Goal: Information Seeking & Learning: Find specific fact

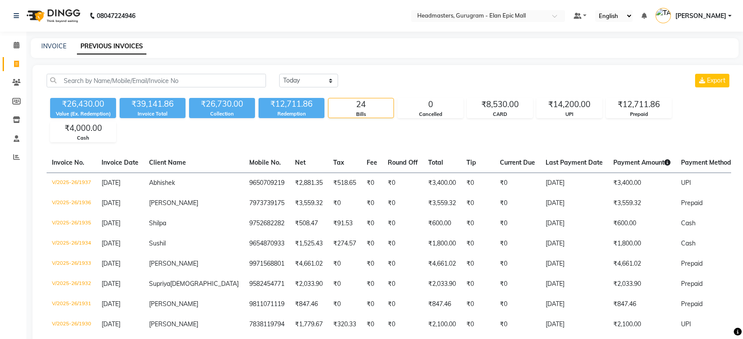
select select "[DATE]"
click at [11, 156] on span at bounding box center [16, 158] width 15 height 10
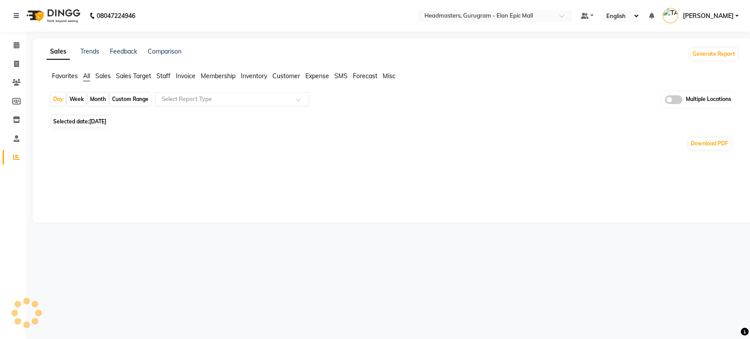
drag, startPoint x: 60, startPoint y: 78, endPoint x: 74, endPoint y: 86, distance: 15.9
click at [60, 78] on span "Favorites" at bounding box center [65, 76] width 26 height 8
click at [195, 97] on input "text" at bounding box center [223, 99] width 127 height 9
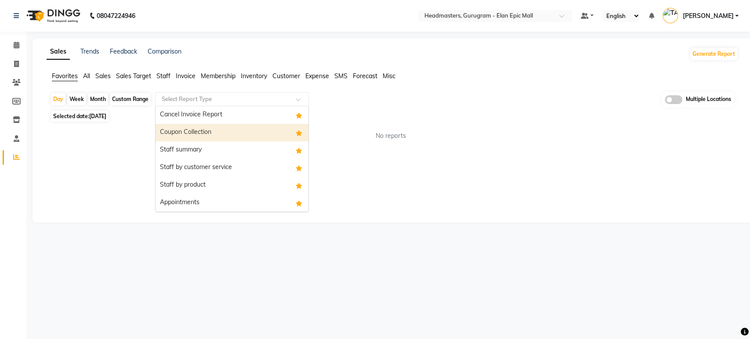
click at [198, 141] on div "Coupon Collection" at bounding box center [232, 133] width 153 height 18
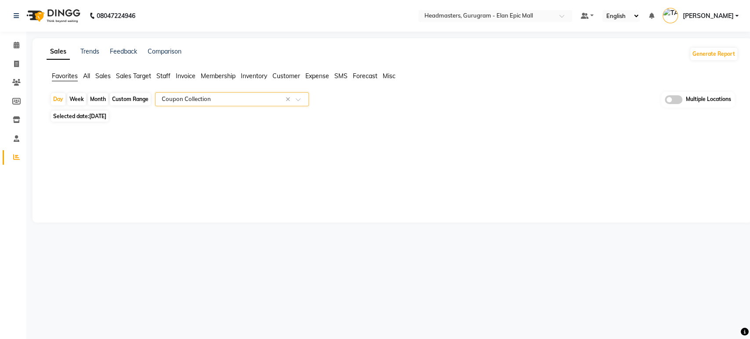
click at [211, 97] on input "text" at bounding box center [223, 99] width 127 height 9
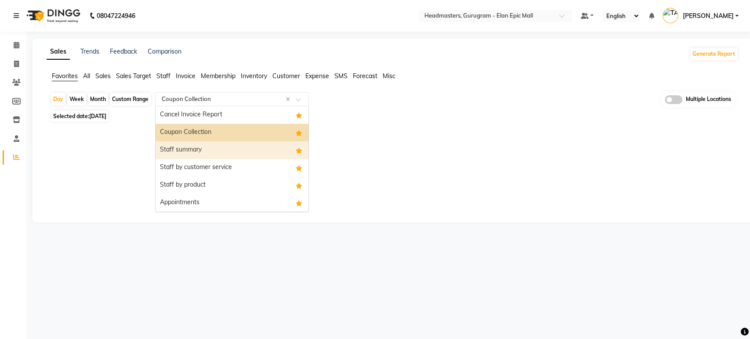
click at [208, 151] on div "Staff summary" at bounding box center [232, 151] width 153 height 18
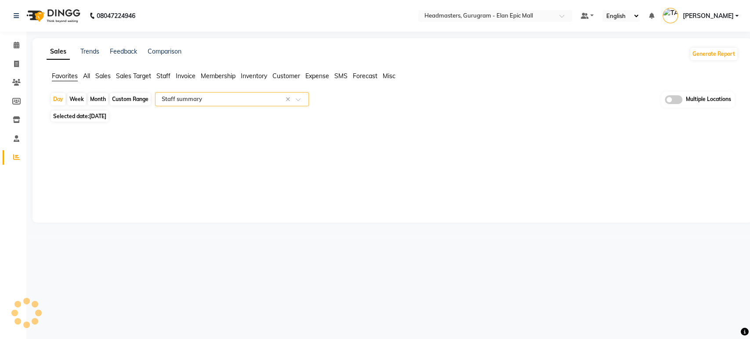
select select "full_report"
select select "csv"
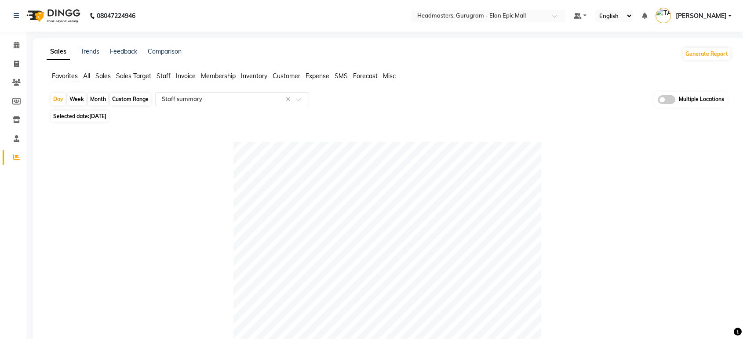
click at [120, 99] on div "Custom Range" at bounding box center [130, 99] width 41 height 12
select select "9"
select select "2025"
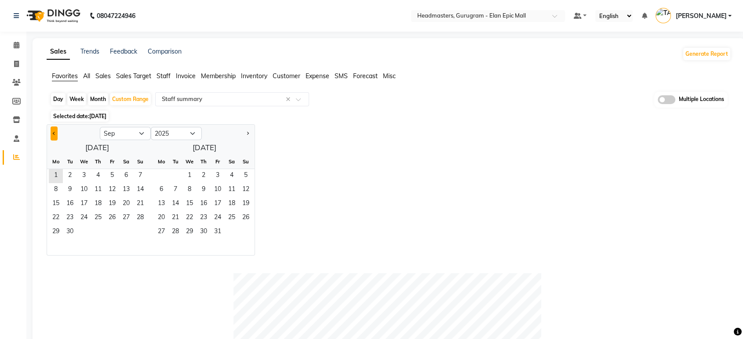
click at [53, 134] on span "Previous month" at bounding box center [54, 132] width 3 height 3
select select "8"
click at [125, 230] on span "30" at bounding box center [126, 232] width 14 height 14
click at [57, 97] on div "Day" at bounding box center [58, 99] width 15 height 12
select select "8"
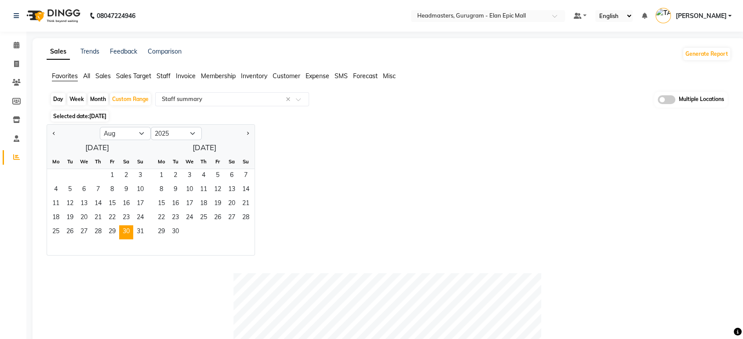
select select "2025"
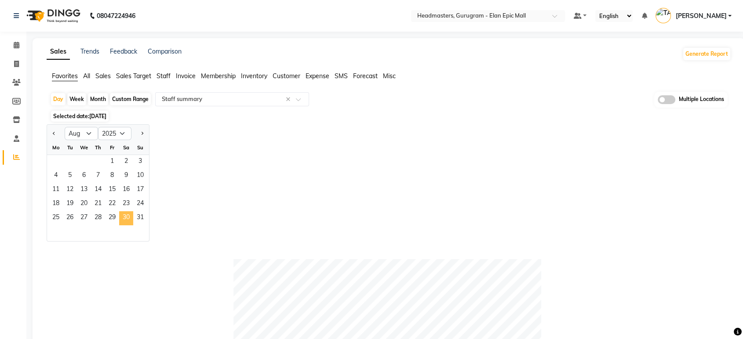
click at [129, 222] on span "30" at bounding box center [126, 218] width 14 height 14
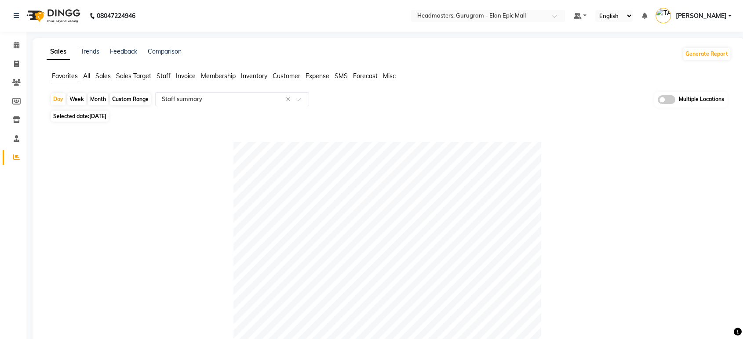
scroll to position [244, 0]
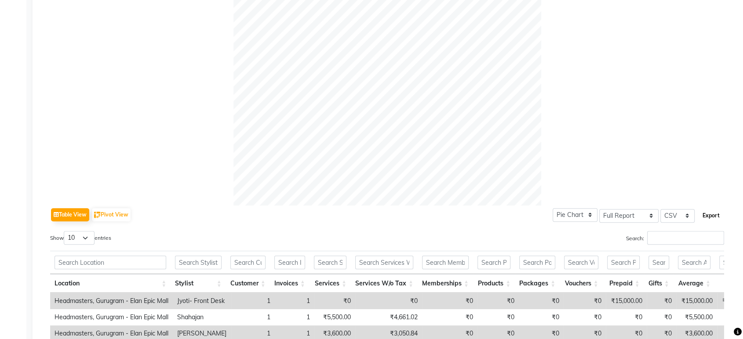
click at [716, 217] on button "Export" at bounding box center [711, 215] width 24 height 15
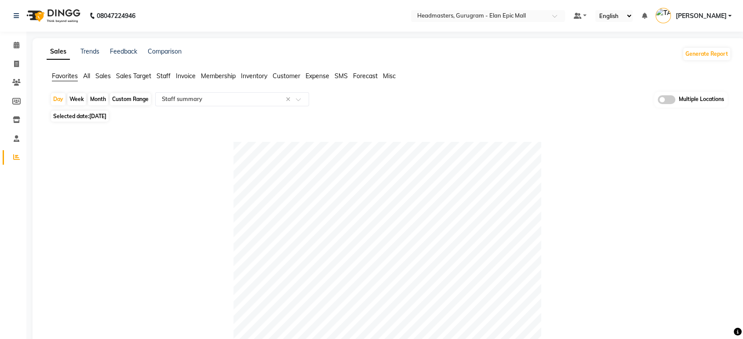
click at [106, 120] on span "Selected date: [DATE]" at bounding box center [80, 116] width 58 height 11
select select "8"
select select "2025"
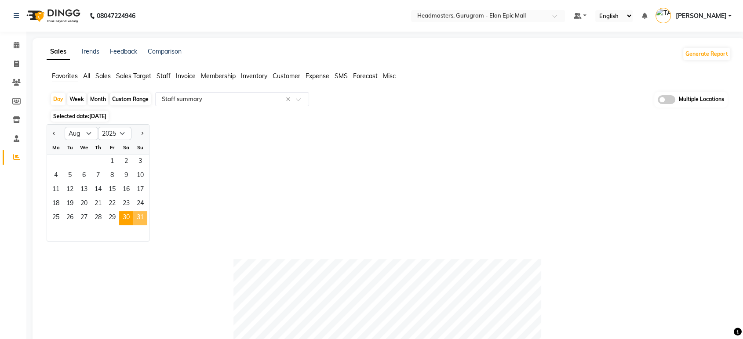
click at [142, 218] on span "31" at bounding box center [140, 218] width 14 height 14
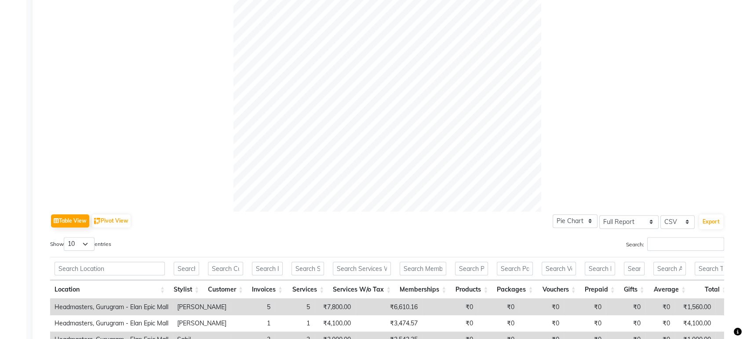
scroll to position [244, 0]
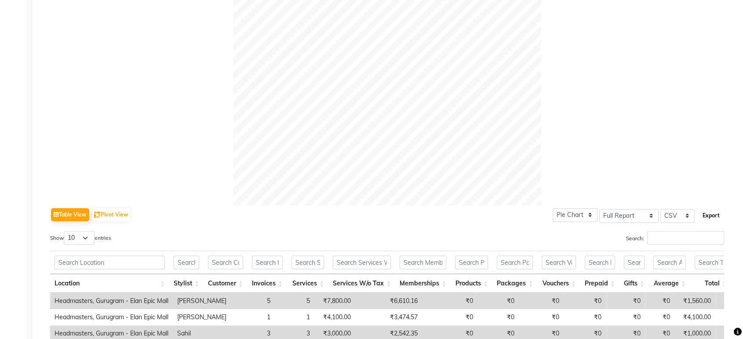
click at [707, 214] on button "Export" at bounding box center [711, 215] width 24 height 15
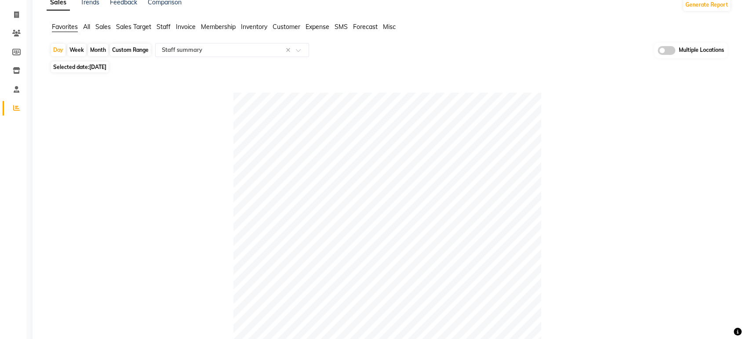
scroll to position [0, 0]
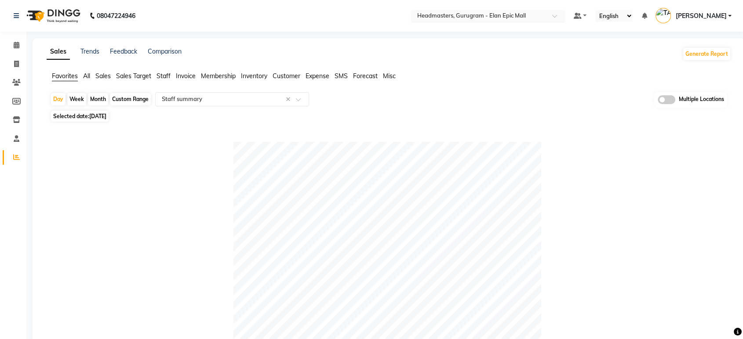
click at [528, 13] on input "text" at bounding box center [478, 16] width 127 height 9
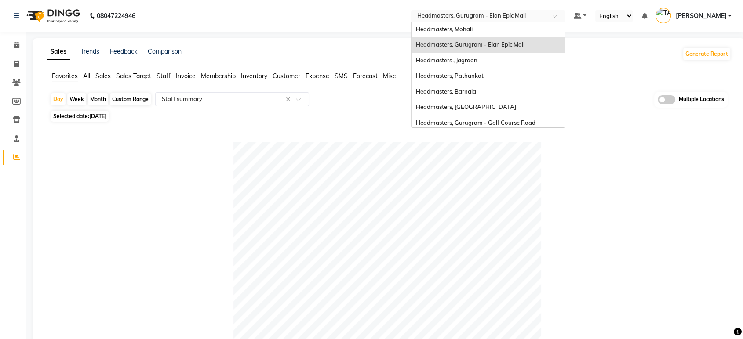
scroll to position [144, 0]
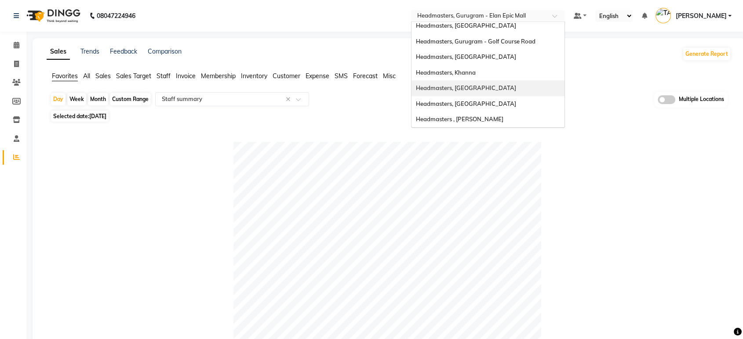
click at [521, 91] on div "Headmasters, [GEOGRAPHIC_DATA]" at bounding box center [487, 88] width 153 height 16
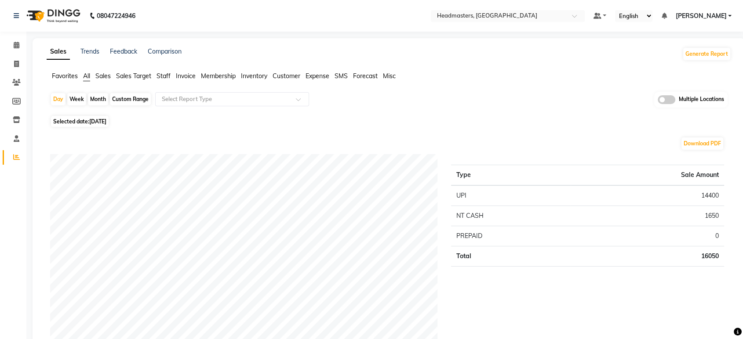
click at [60, 76] on span "Favorites" at bounding box center [65, 76] width 26 height 8
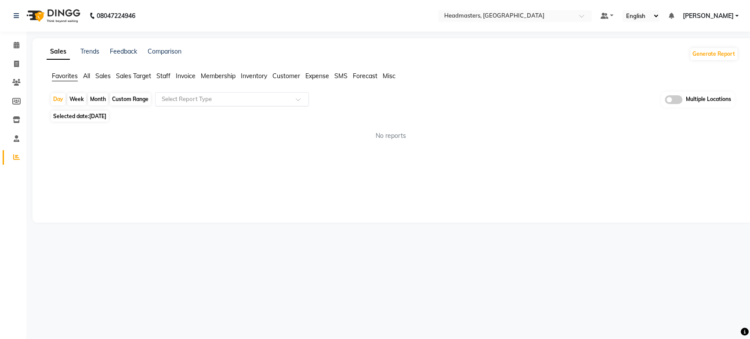
click at [204, 101] on input "text" at bounding box center [223, 99] width 127 height 9
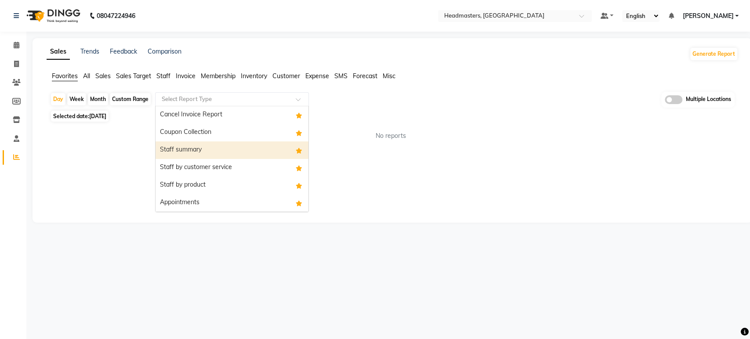
click at [201, 150] on div "Staff summary" at bounding box center [232, 151] width 153 height 18
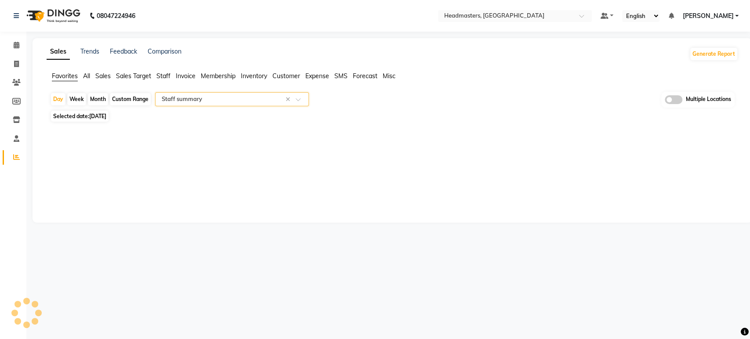
click at [106, 114] on span "01-09-2025" at bounding box center [97, 116] width 17 height 7
select select "9"
select select "2025"
select select "full_report"
select select "csv"
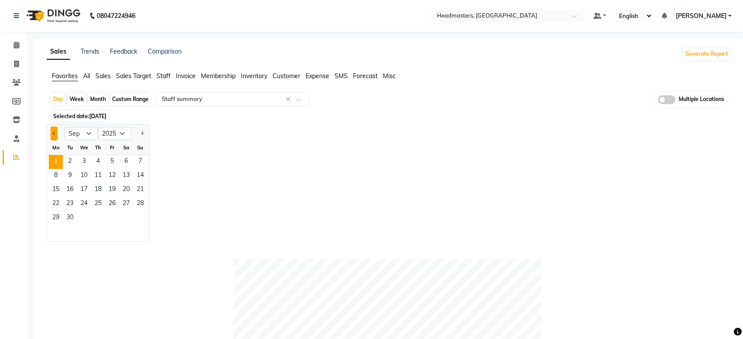
click at [56, 134] on button "Previous month" at bounding box center [54, 134] width 7 height 14
select select "8"
click at [121, 214] on span "30" at bounding box center [126, 218] width 14 height 14
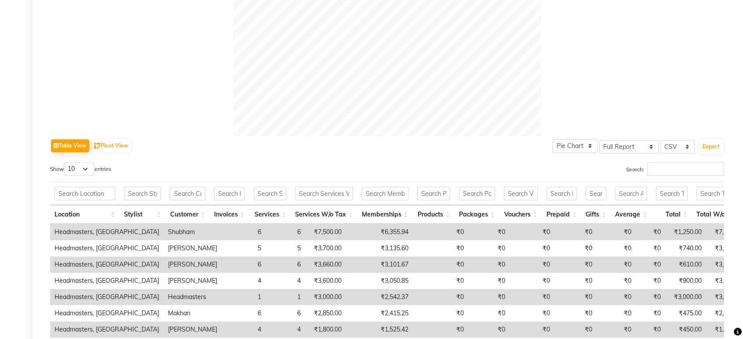
scroll to position [342, 0]
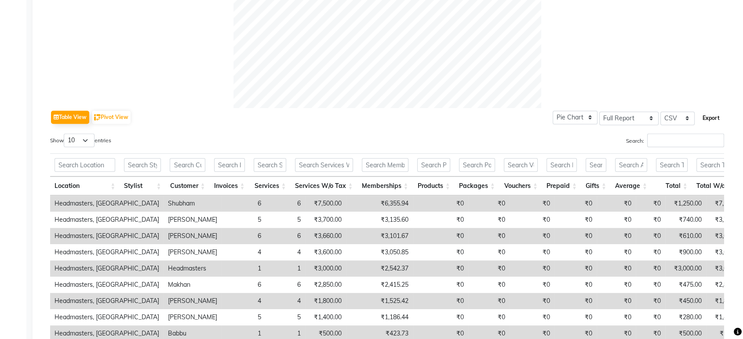
click at [710, 122] on button "Export" at bounding box center [711, 118] width 24 height 15
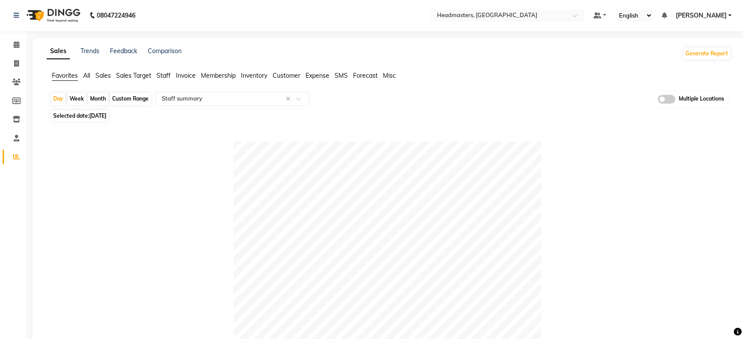
scroll to position [0, 0]
click at [102, 112] on span "Selected date: 30-08-2025" at bounding box center [80, 116] width 58 height 11
select select "8"
select select "2025"
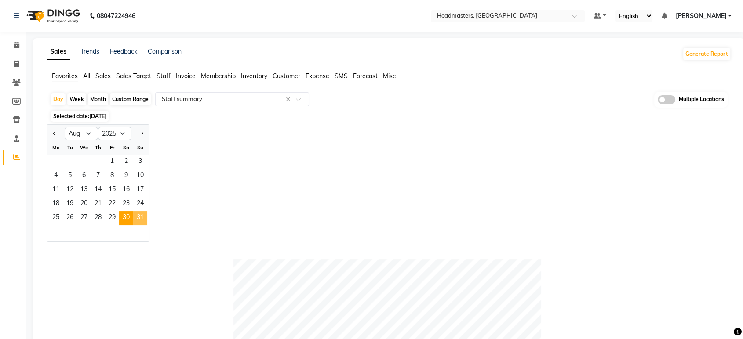
click at [141, 217] on span "31" at bounding box center [140, 218] width 14 height 14
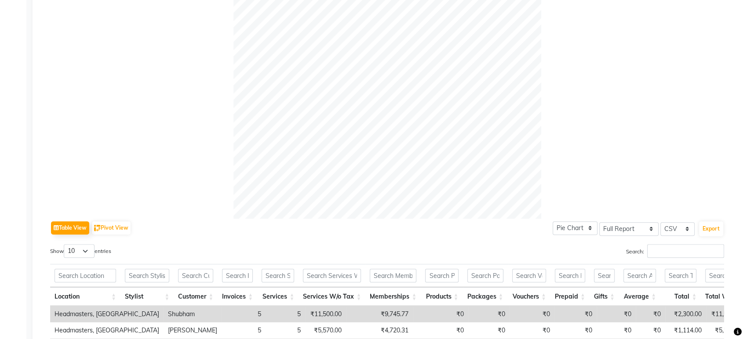
scroll to position [244, 0]
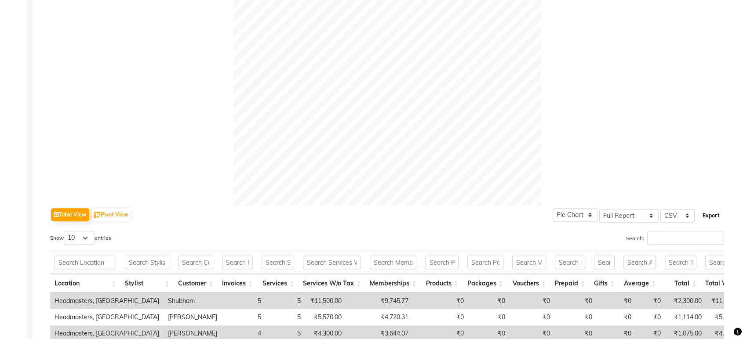
click at [717, 213] on button "Export" at bounding box center [711, 215] width 24 height 15
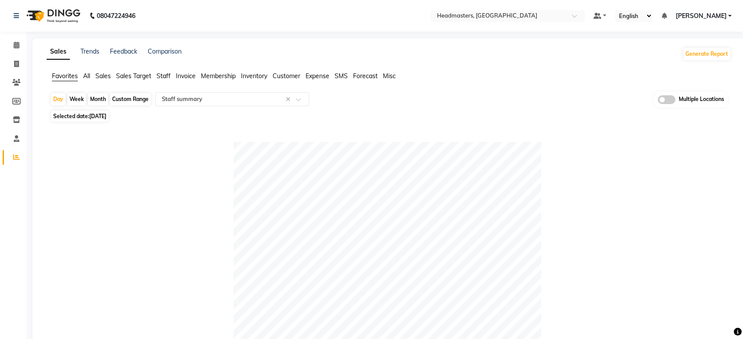
click at [93, 117] on span "[DATE]" at bounding box center [97, 116] width 17 height 7
select select "8"
select select "2025"
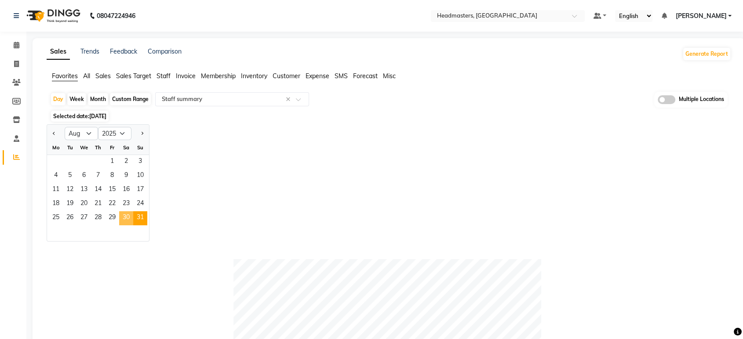
click at [121, 222] on span "30" at bounding box center [126, 218] width 14 height 14
click at [219, 104] on div "Select Report Type × Staff summary ×" at bounding box center [232, 99] width 154 height 14
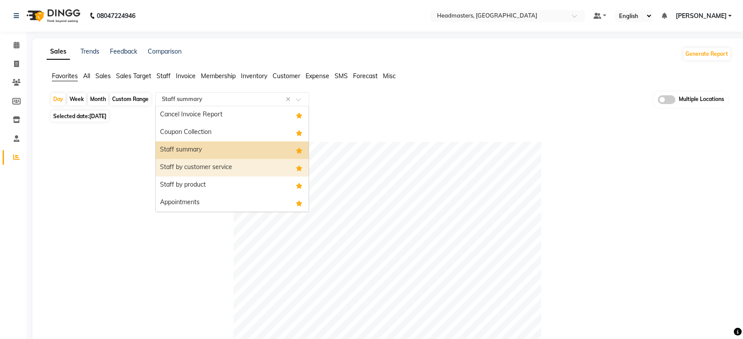
click at [209, 165] on div "Staff by customer service" at bounding box center [232, 168] width 153 height 18
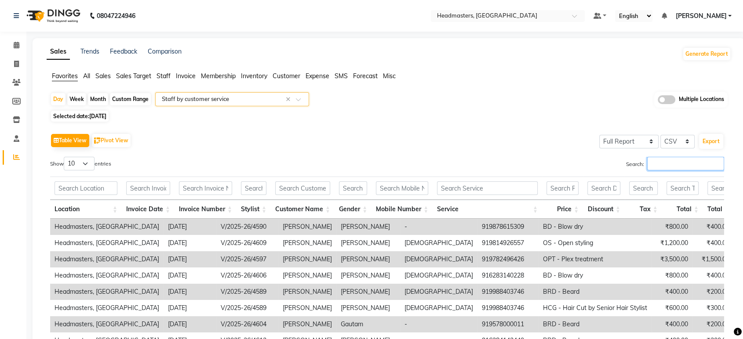
click at [680, 162] on input "Search:" at bounding box center [685, 164] width 77 height 14
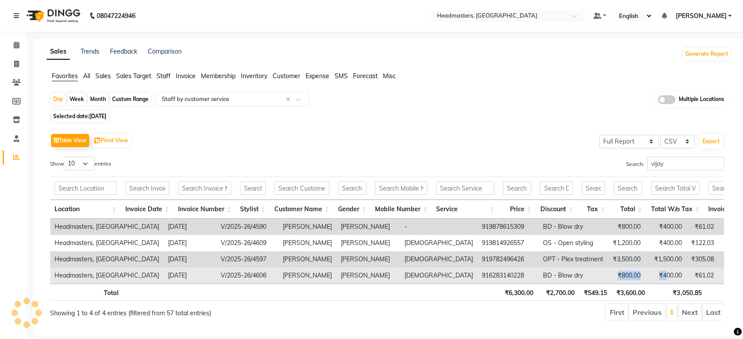
drag, startPoint x: 491, startPoint y: 283, endPoint x: 559, endPoint y: 278, distance: 67.5
click at [559, 278] on tr "Headmasters, Sangrur 2025-08-30 V/2025-26/4606 Vijay Parneet female 91628314022…" at bounding box center [540, 276] width 981 height 16
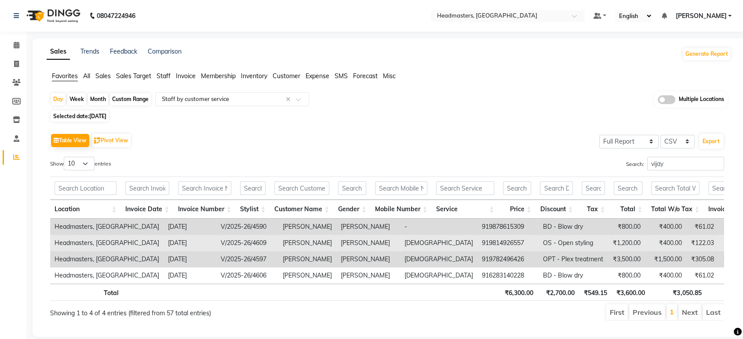
click at [686, 236] on td "₹122.03" at bounding box center [702, 243] width 32 height 16
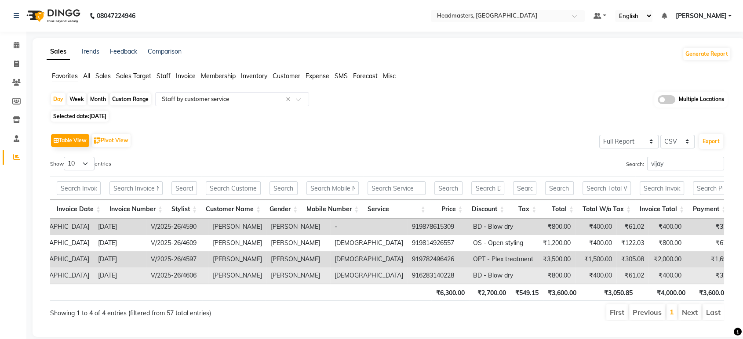
scroll to position [0, 70]
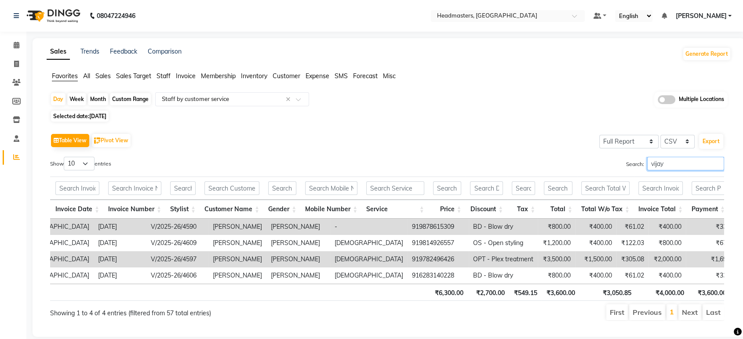
drag, startPoint x: 476, startPoint y: 166, endPoint x: 327, endPoint y: 171, distance: 149.1
click at [327, 171] on div "Show 10 25 50 100 entries Search: vijay" at bounding box center [387, 165] width 687 height 17
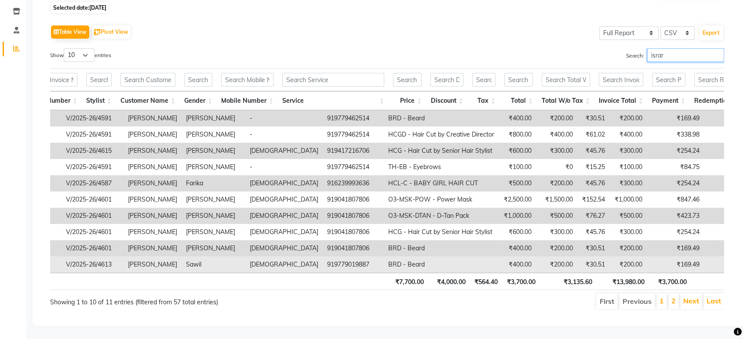
scroll to position [0, 176]
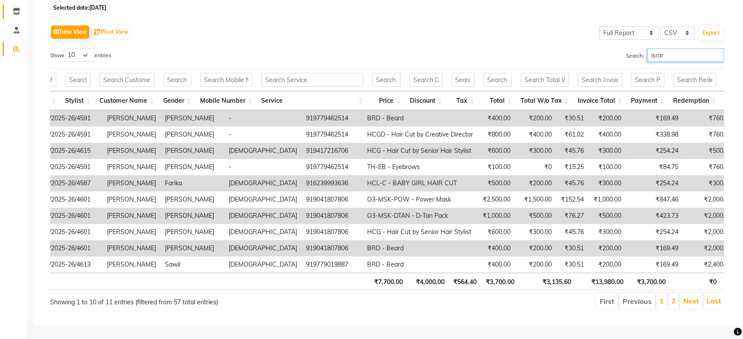
type input "israr"
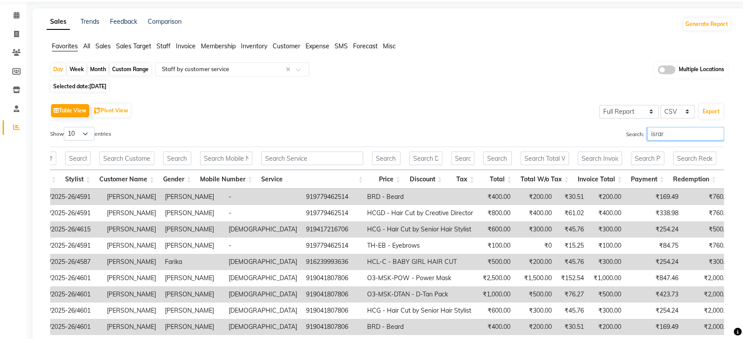
scroll to position [0, 0]
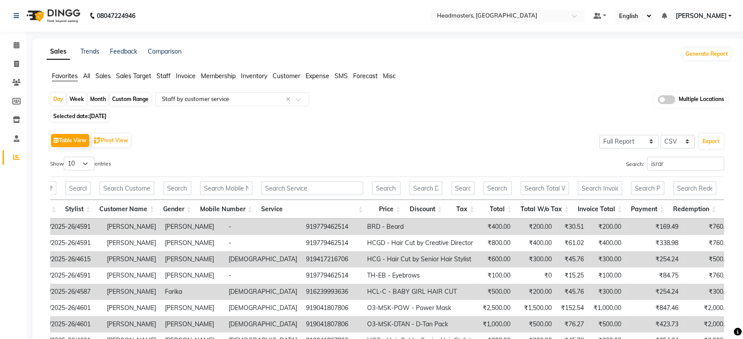
click at [101, 119] on span "[DATE]" at bounding box center [97, 116] width 17 height 7
select select "8"
select select "2025"
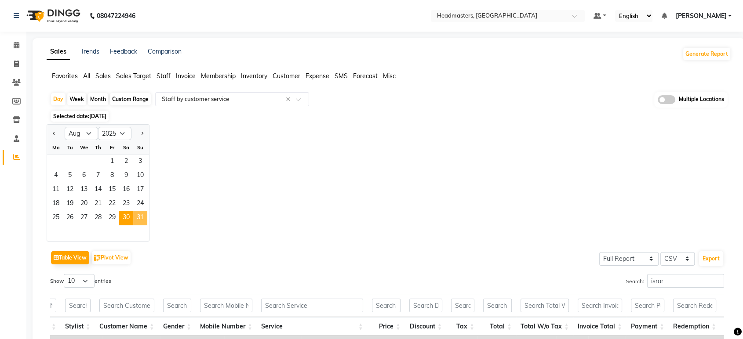
click at [142, 215] on span "31" at bounding box center [140, 218] width 14 height 14
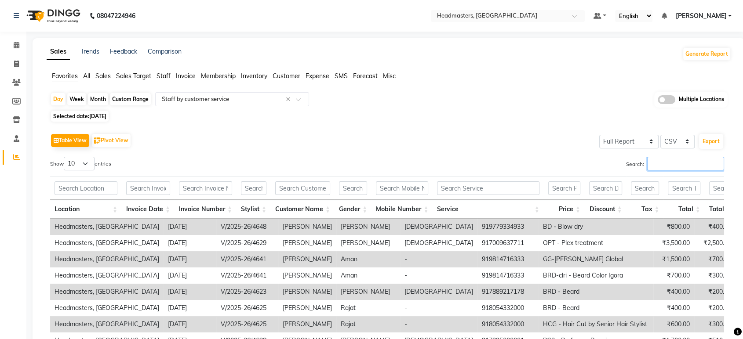
click at [672, 164] on input "Search:" at bounding box center [685, 164] width 77 height 14
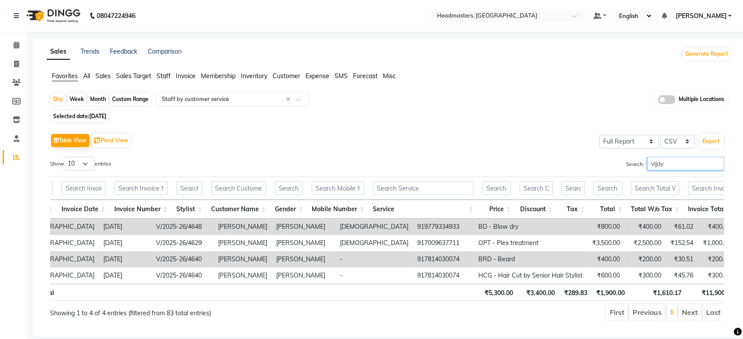
scroll to position [0, 164]
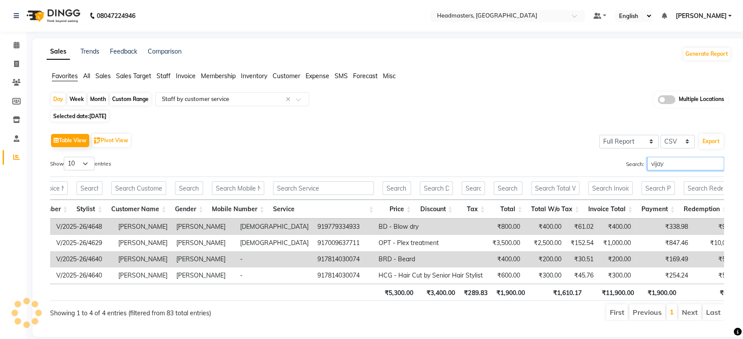
type input "vijay"
click at [541, 9] on nav "08047224946 Select Location × Headmasters, Sangrur Default Panel My Panel Engli…" at bounding box center [371, 16] width 743 height 32
click at [553, 14] on input "text" at bounding box center [498, 16] width 127 height 9
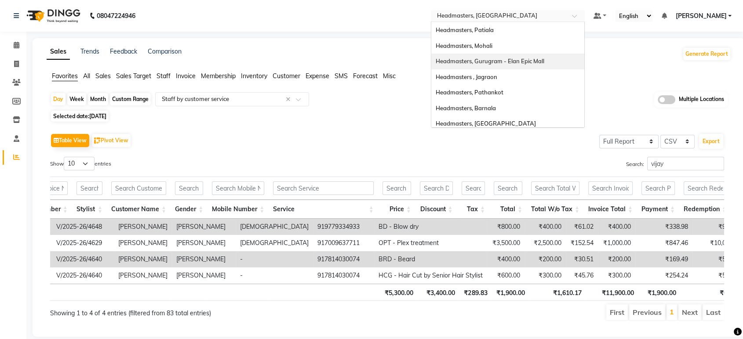
scroll to position [0, 0]
click at [543, 49] on div "Headmasters , Pehowa" at bounding box center [507, 45] width 153 height 16
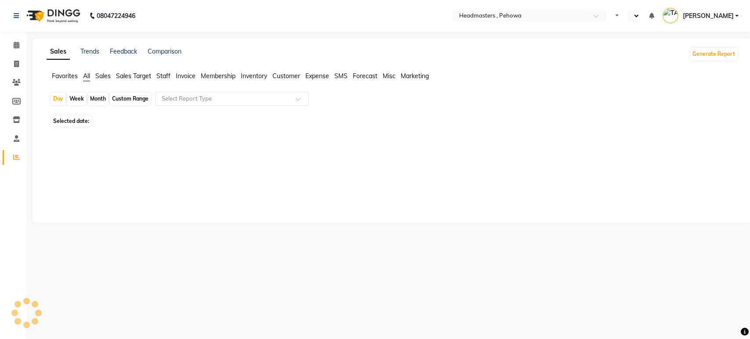
select select "en"
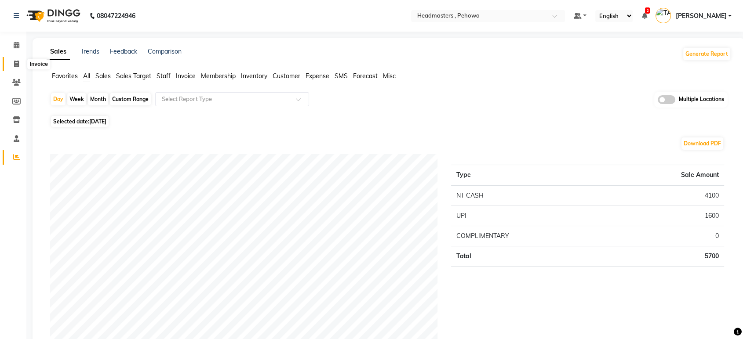
click at [16, 67] on icon at bounding box center [16, 64] width 5 height 7
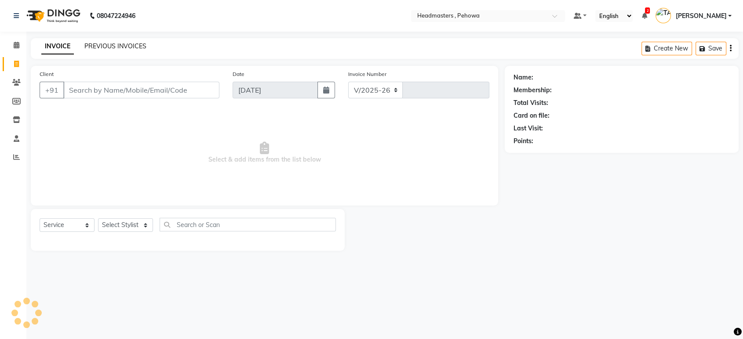
click at [134, 47] on link "PREVIOUS INVOICES" at bounding box center [115, 46] width 62 height 8
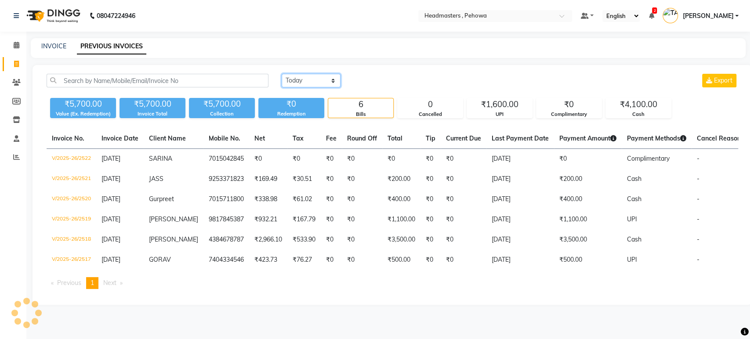
drag, startPoint x: 305, startPoint y: 77, endPoint x: 314, endPoint y: 86, distance: 12.7
click at [305, 77] on select "Today Yesterday Custom Range" at bounding box center [311, 81] width 59 height 14
click at [532, 21] on div "Select Location × Headmasters , Pehowa" at bounding box center [495, 16] width 154 height 12
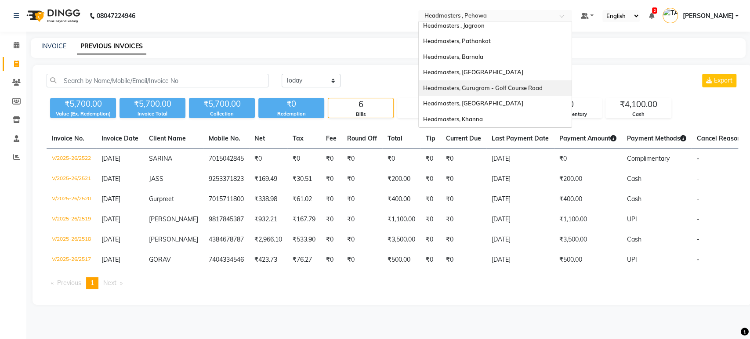
scroll to position [144, 0]
click at [541, 90] on div "Headmasters, [GEOGRAPHIC_DATA]" at bounding box center [495, 88] width 153 height 16
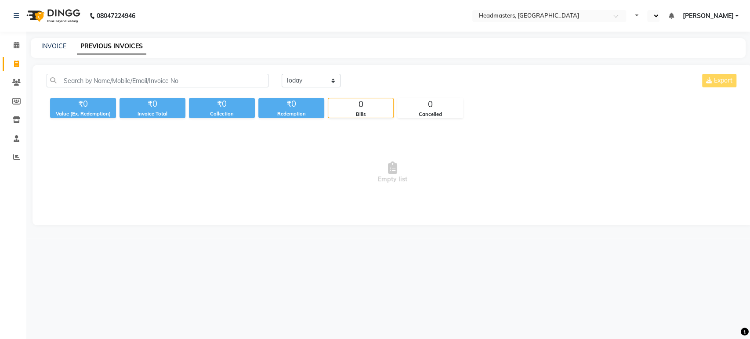
select select "en"
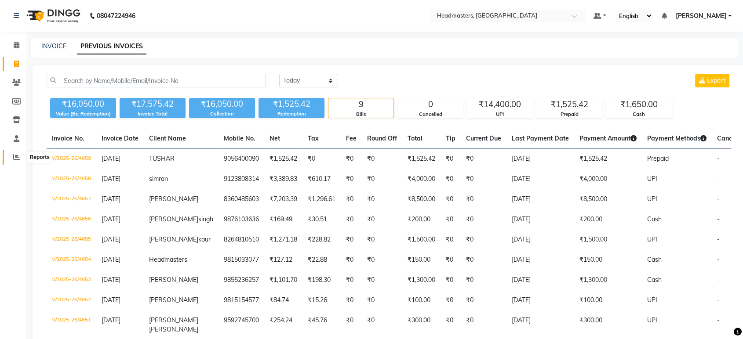
click at [15, 153] on span at bounding box center [16, 158] width 15 height 10
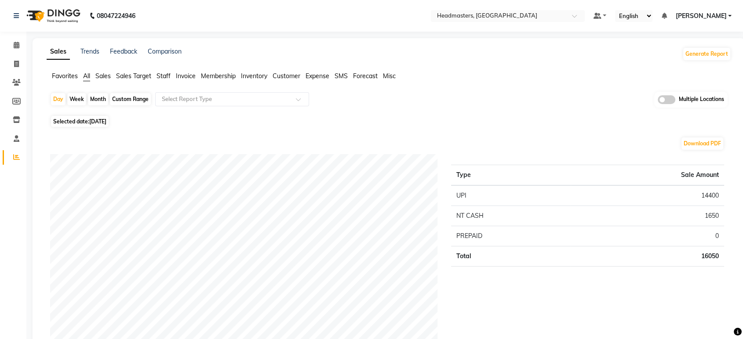
click at [67, 79] on span "Favorites" at bounding box center [65, 76] width 26 height 8
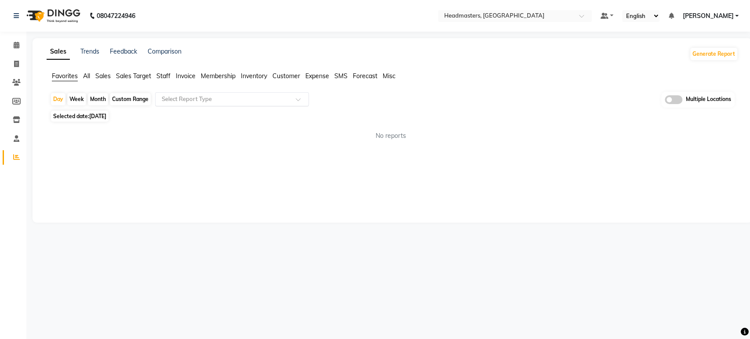
click at [219, 102] on input "text" at bounding box center [223, 99] width 127 height 9
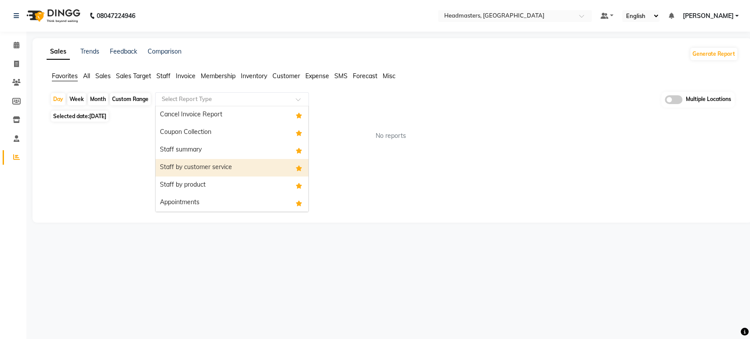
click at [226, 168] on div "Staff by customer service" at bounding box center [232, 168] width 153 height 18
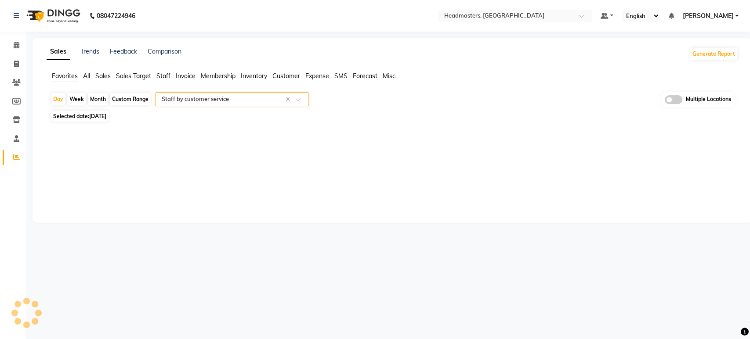
select select "full_report"
select select "csv"
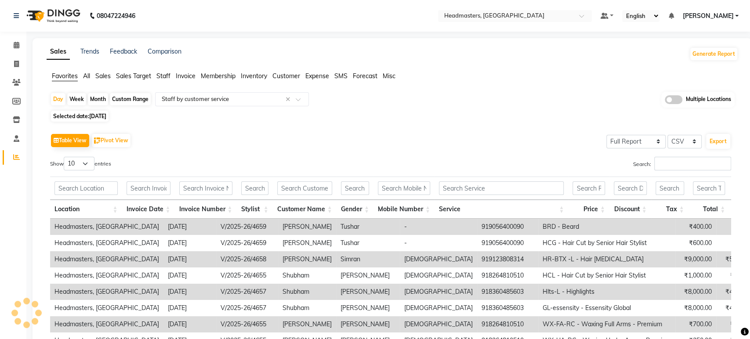
click at [100, 110] on div "Day Week Month Custom Range Select Report Type × Staff by customer service × Mu…" at bounding box center [393, 259] width 692 height 334
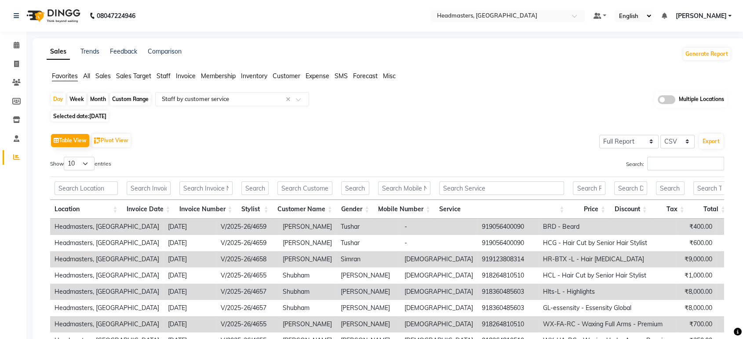
click at [103, 117] on span "[DATE]" at bounding box center [97, 116] width 17 height 7
select select "9"
select select "2025"
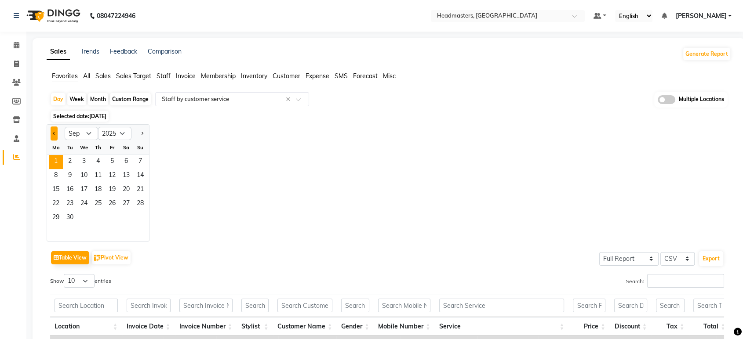
click at [56, 131] on button "Previous month" at bounding box center [54, 134] width 7 height 14
select select "8"
click at [144, 211] on span "31" at bounding box center [140, 218] width 14 height 14
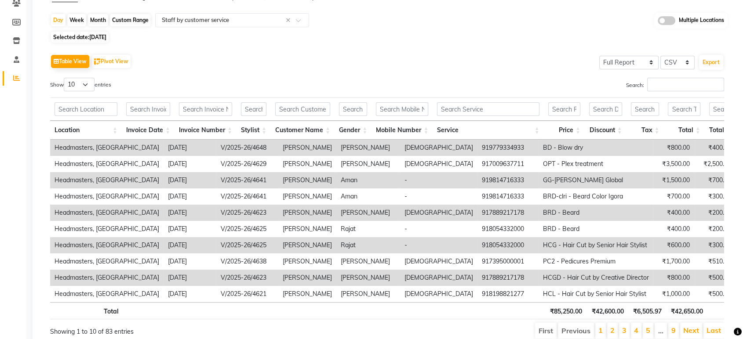
scroll to position [123, 0]
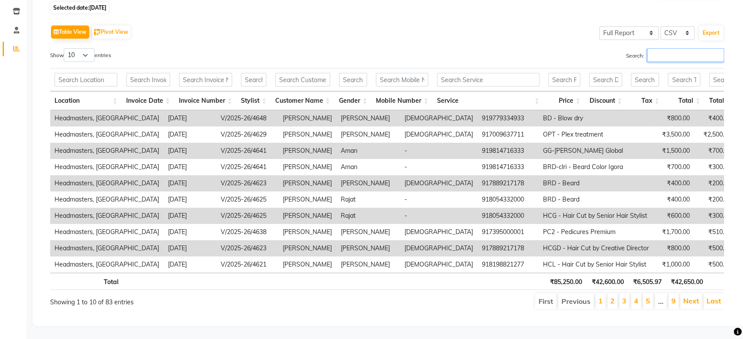
click at [672, 48] on input "Search:" at bounding box center [685, 55] width 77 height 14
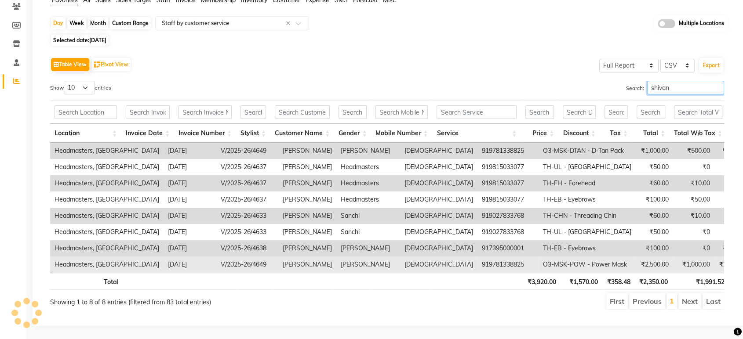
scroll to position [0, 46]
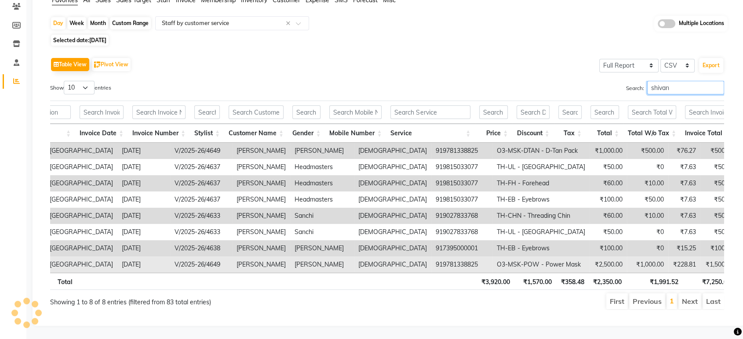
type input "shivan"
click at [700, 257] on td "₹1,500.00" at bounding box center [718, 265] width 37 height 16
drag, startPoint x: 371, startPoint y: 249, endPoint x: 309, endPoint y: 254, distance: 61.3
click at [309, 257] on tr "Headmasters, Sangrur 2025-08-31 V/2025-26/4649 Shivani Dilpreet Kaur female 919…" at bounding box center [508, 265] width 1009 height 16
drag, startPoint x: 368, startPoint y: 250, endPoint x: 327, endPoint y: 255, distance: 41.2
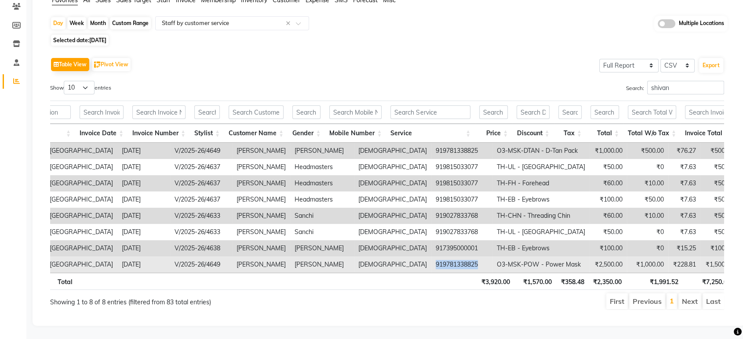
click at [431, 257] on td "919781338825" at bounding box center [461, 265] width 61 height 16
copy td "919781338825"
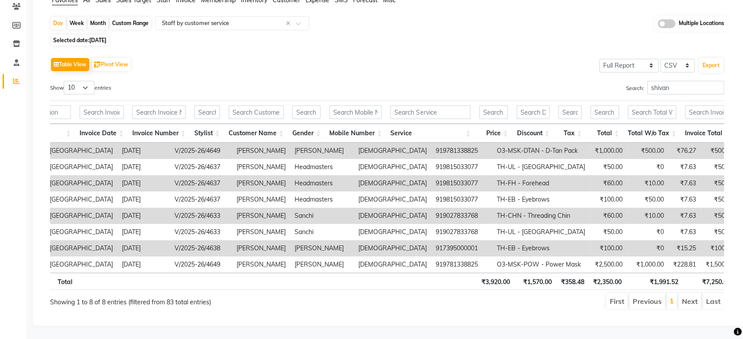
click at [446, 36] on div "Selected date: 31-08-2025" at bounding box center [390, 40] width 681 height 9
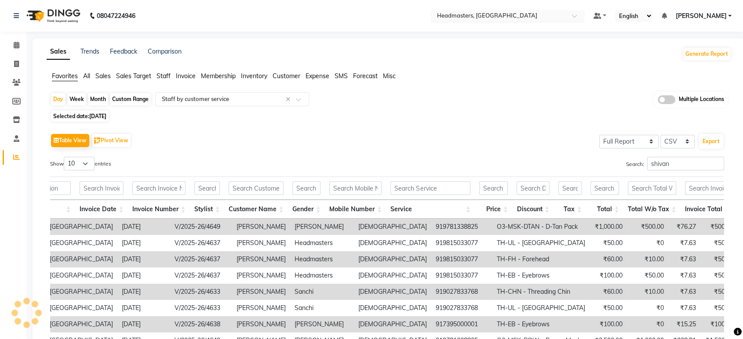
click at [524, 11] on div "Select Location × Headmasters, Sangrur" at bounding box center [508, 16] width 154 height 12
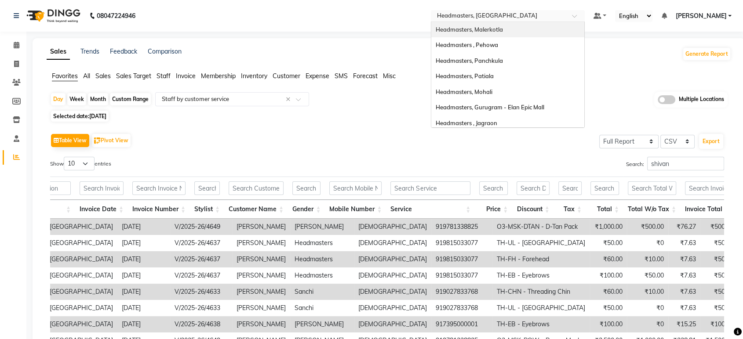
click at [503, 32] on span "Headmasters, Malerkotla" at bounding box center [469, 29] width 67 height 7
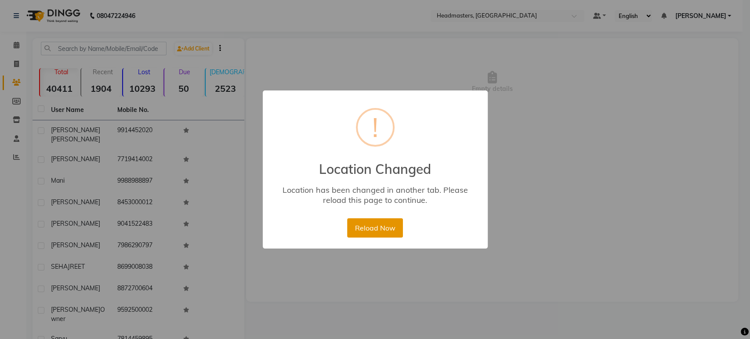
drag, startPoint x: 392, startPoint y: 215, endPoint x: 391, endPoint y: 228, distance: 12.3
click at [392, 215] on div "× ! Location Changed Location has been changed in another tab. Please reload th…" at bounding box center [375, 170] width 225 height 159
click at [391, 234] on button "Reload Now" at bounding box center [375, 227] width 56 height 19
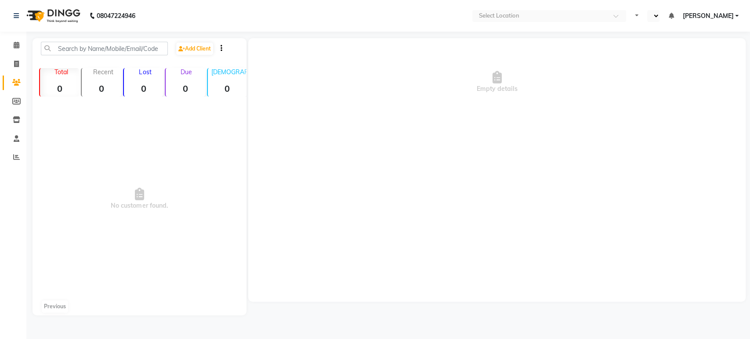
select select "en"
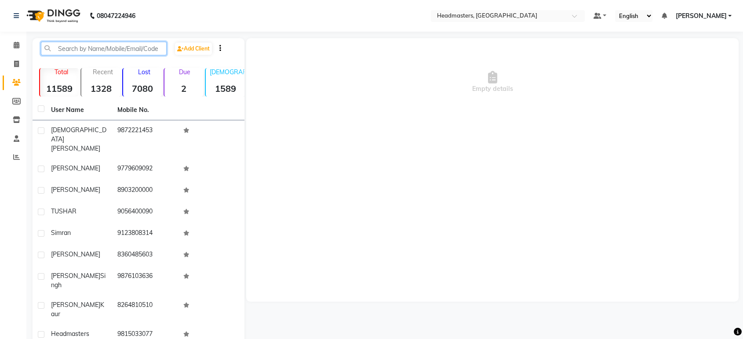
click at [77, 45] on input "text" at bounding box center [104, 49] width 126 height 14
paste input "919781338825"
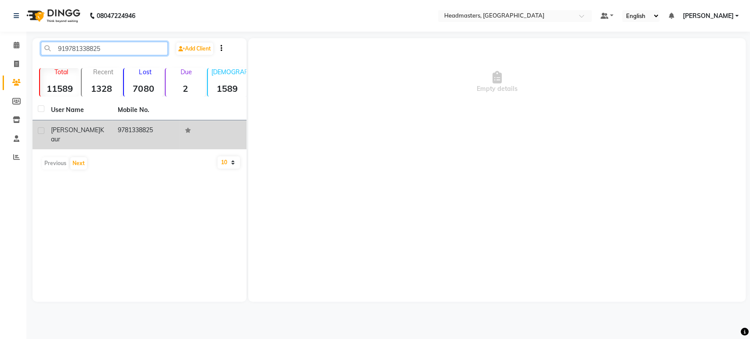
type input "919781338825"
click at [100, 140] on td "[PERSON_NAME]" at bounding box center [79, 134] width 67 height 29
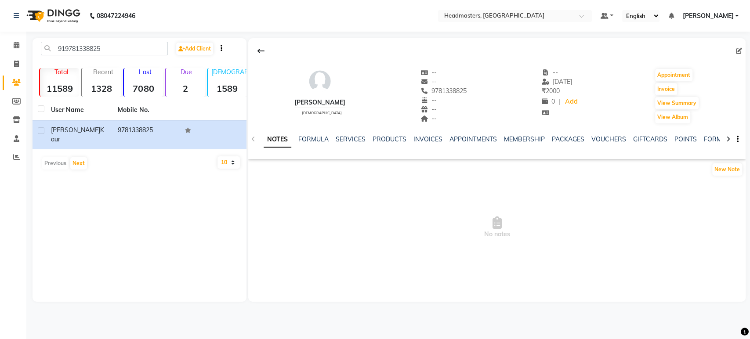
click at [436, 144] on div "NOTES FORMULA SERVICES PRODUCTS INVOICES APPOINTMENTS MEMBERSHIP PACKAGES VOUCH…" at bounding box center [487, 143] width 446 height 16
click at [434, 141] on link "INVOICES" at bounding box center [428, 139] width 29 height 8
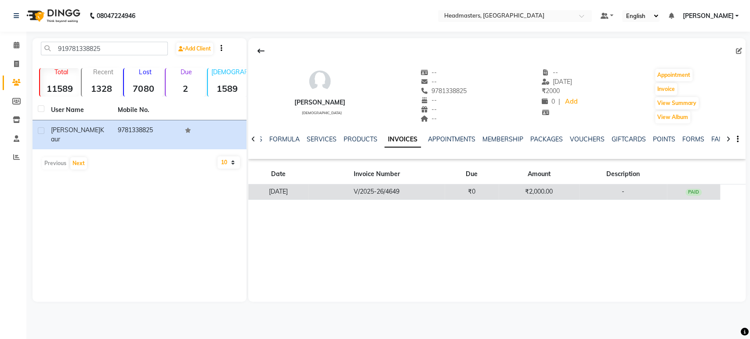
click at [513, 193] on td "₹2,000.00" at bounding box center [539, 192] width 80 height 15
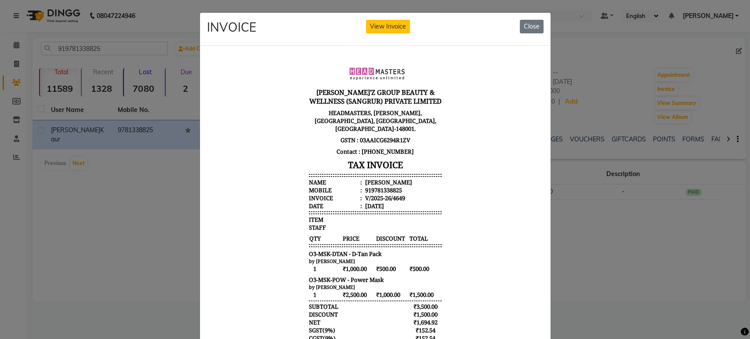
scroll to position [74, 0]
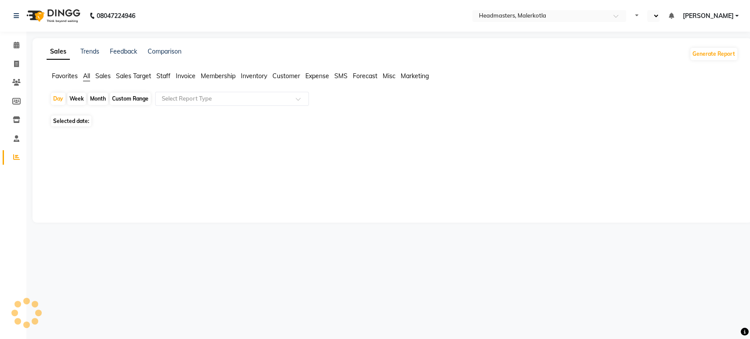
select select "en"
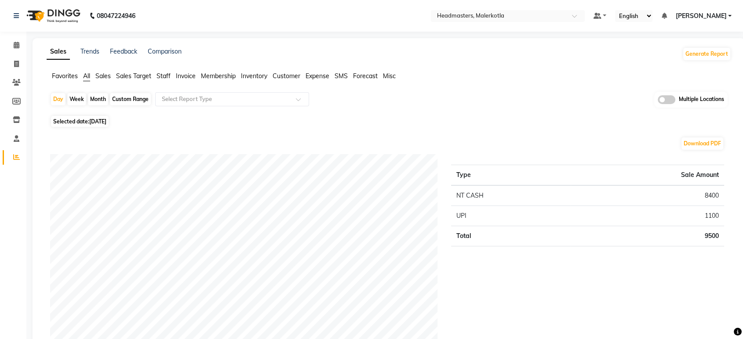
drag, startPoint x: 65, startPoint y: 77, endPoint x: 79, endPoint y: 80, distance: 13.4
click at [65, 77] on span "Favorites" at bounding box center [65, 76] width 26 height 8
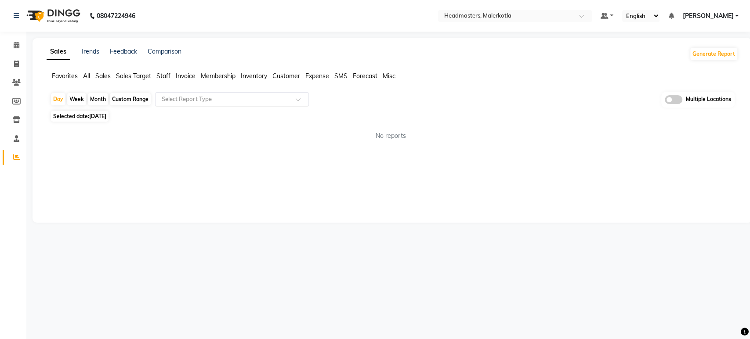
click at [186, 101] on input "text" at bounding box center [223, 99] width 127 height 9
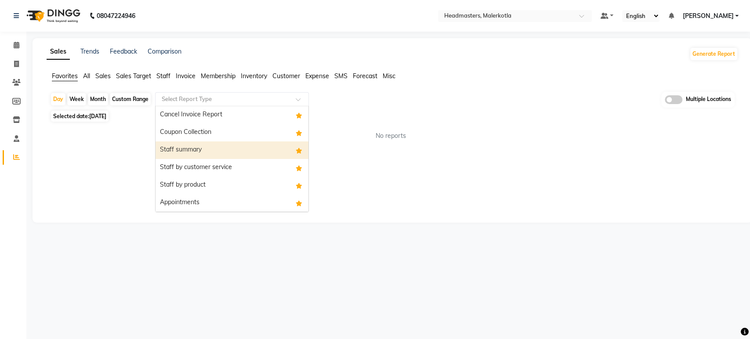
click at [205, 150] on div "Staff summary" at bounding box center [232, 151] width 153 height 18
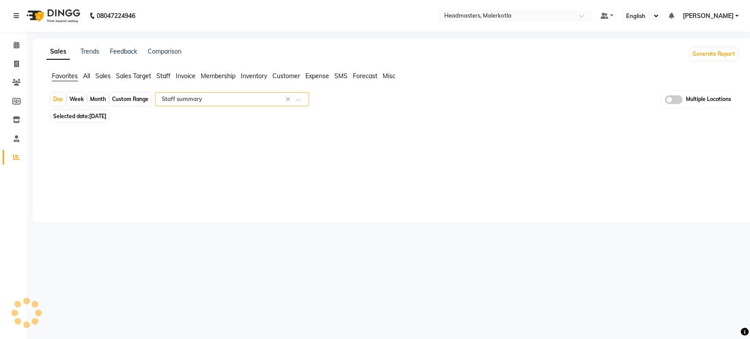
select select "full_report"
select select "csv"
click at [96, 119] on span "[DATE]" at bounding box center [97, 116] width 17 height 7
select select "9"
select select "2025"
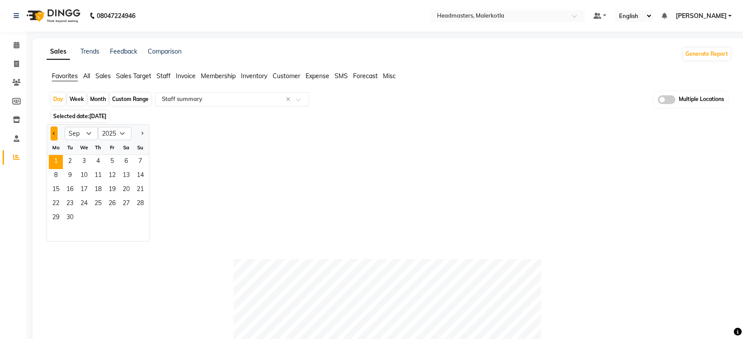
click at [57, 130] on button "Previous month" at bounding box center [54, 134] width 7 height 14
select select "8"
click at [127, 215] on span "30" at bounding box center [126, 218] width 14 height 14
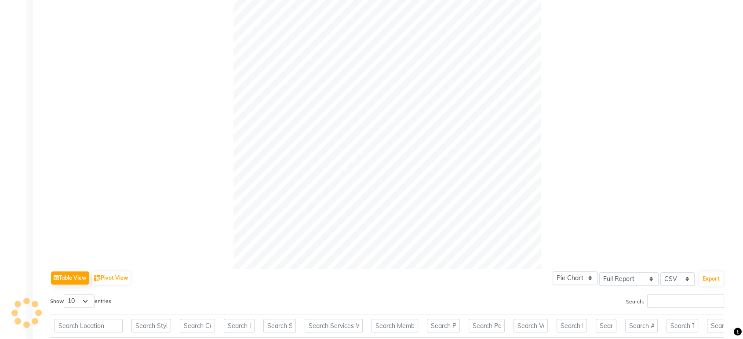
scroll to position [244, 0]
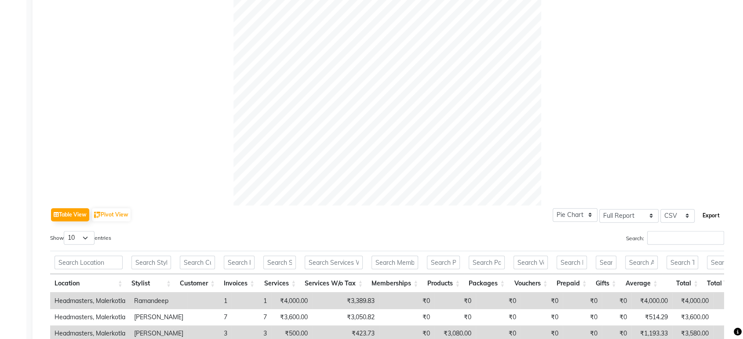
click at [719, 217] on button "Export" at bounding box center [711, 215] width 24 height 15
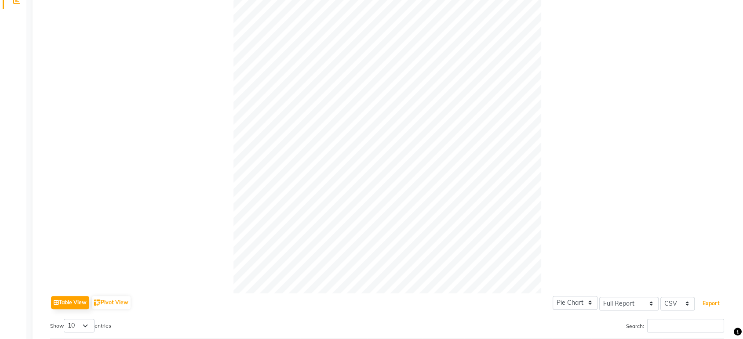
scroll to position [0, 0]
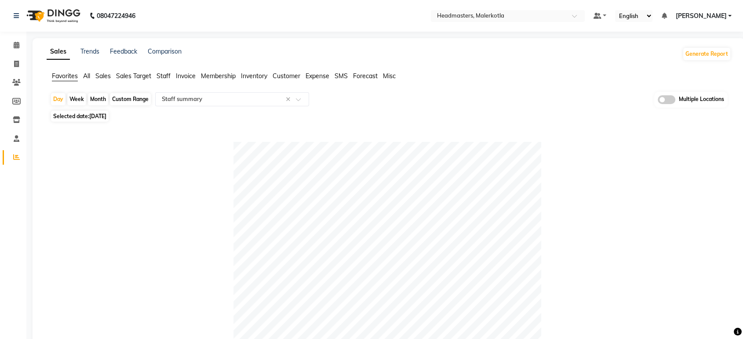
click at [106, 118] on span "[DATE]" at bounding box center [97, 116] width 17 height 7
select select "8"
select select "2025"
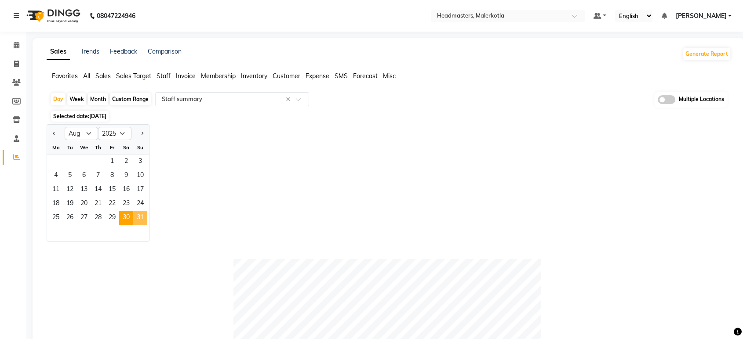
click at [142, 219] on span "31" at bounding box center [140, 218] width 14 height 14
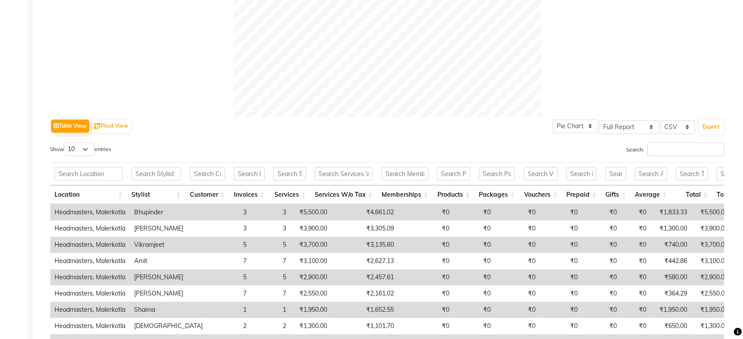
scroll to position [342, 0]
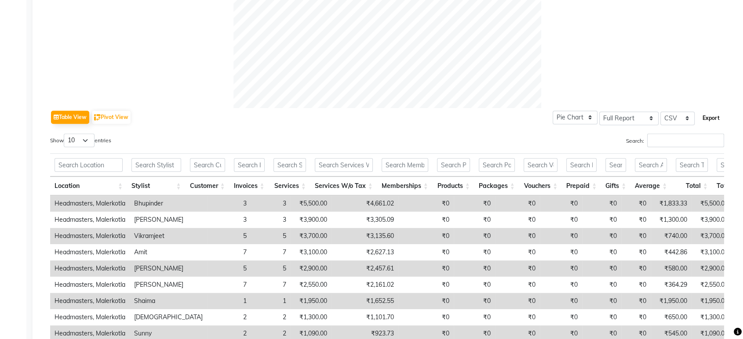
click at [712, 120] on button "Export" at bounding box center [711, 118] width 24 height 15
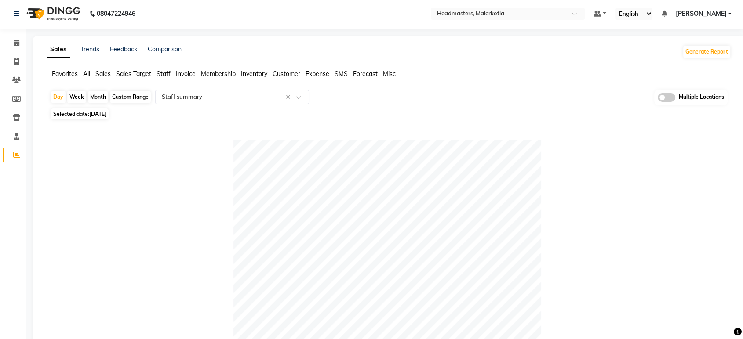
scroll to position [0, 0]
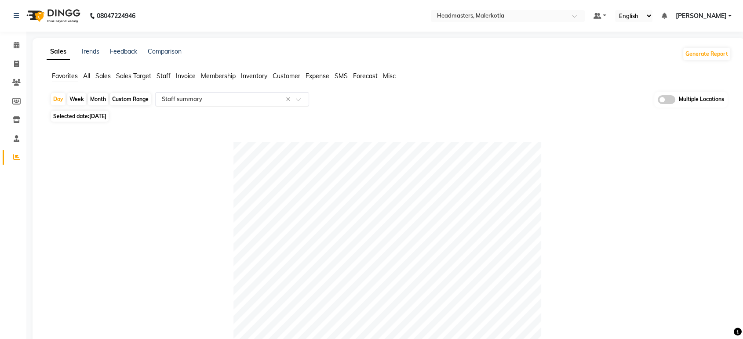
click at [217, 105] on div "Select Report Type × Staff summary ×" at bounding box center [232, 99] width 154 height 14
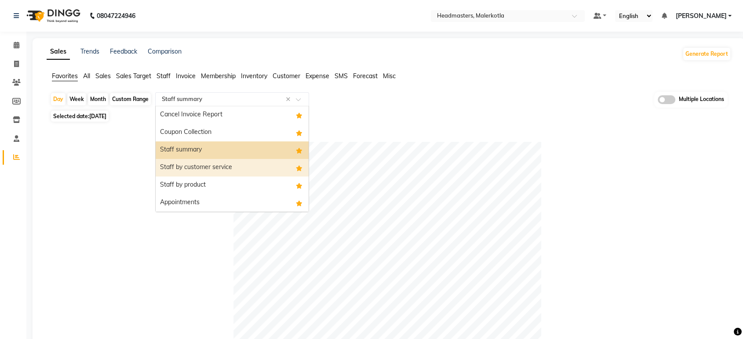
click at [217, 178] on div "Staff by product" at bounding box center [232, 186] width 153 height 18
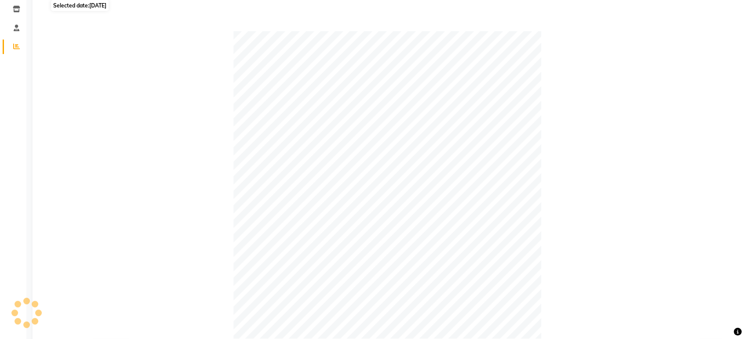
scroll to position [108, 0]
click at [106, 9] on span "[DATE]" at bounding box center [97, 8] width 17 height 7
select select "8"
select select "2025"
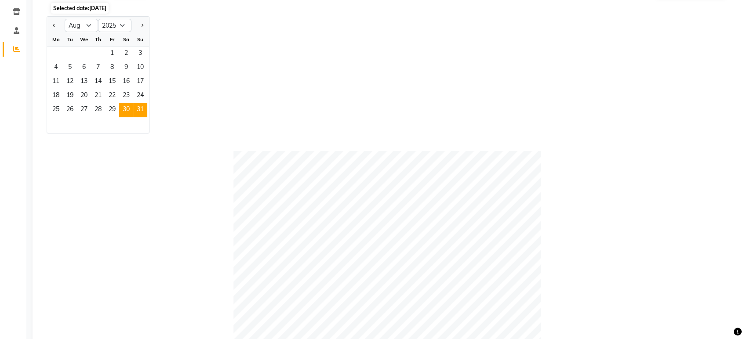
click at [124, 106] on span "30" at bounding box center [126, 110] width 14 height 14
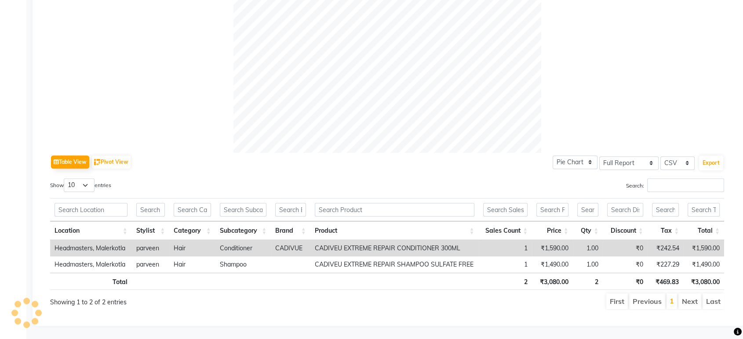
scroll to position [0, 0]
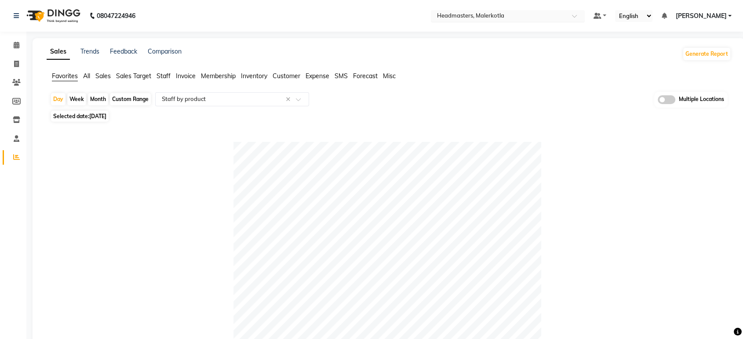
click at [524, 13] on input "text" at bounding box center [498, 16] width 127 height 9
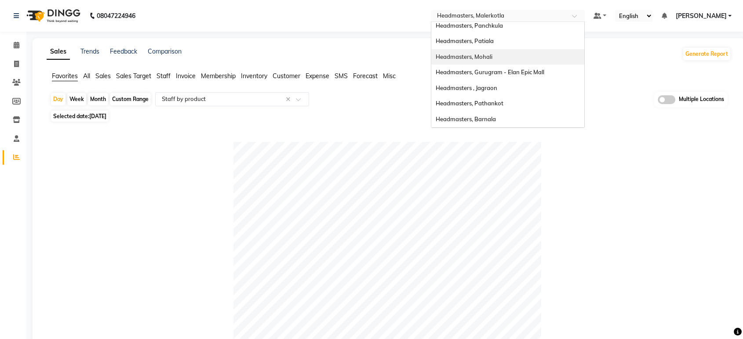
scroll to position [98, 0]
click at [539, 75] on div "Headmasters, [GEOGRAPHIC_DATA]" at bounding box center [507, 73] width 153 height 16
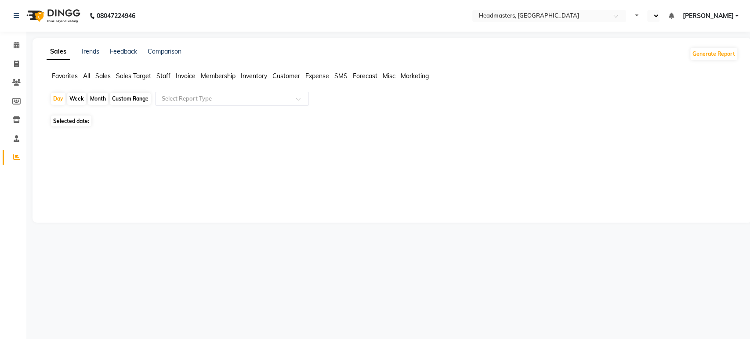
select select "en"
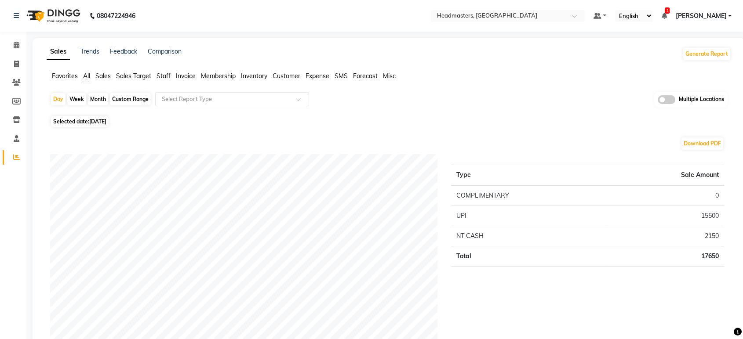
click at [98, 75] on span "Sales" at bounding box center [102, 76] width 15 height 8
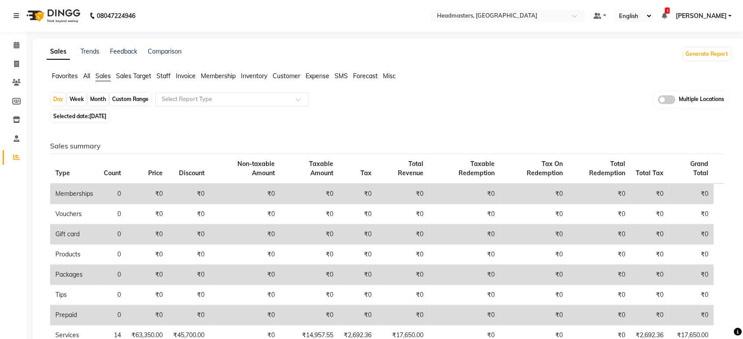
click at [92, 119] on span "[DATE]" at bounding box center [97, 116] width 17 height 7
select select "9"
select select "2025"
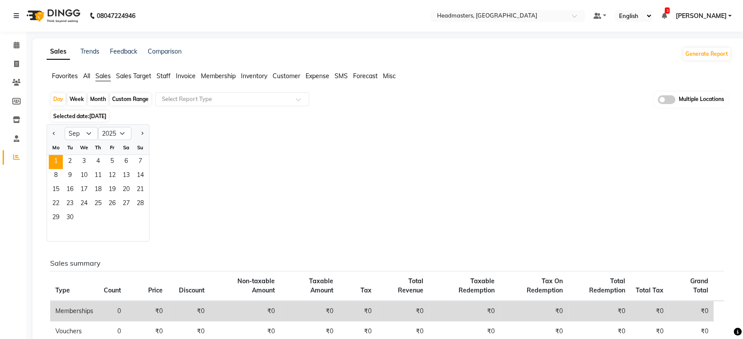
click at [70, 76] on span "Favorites" at bounding box center [65, 76] width 26 height 8
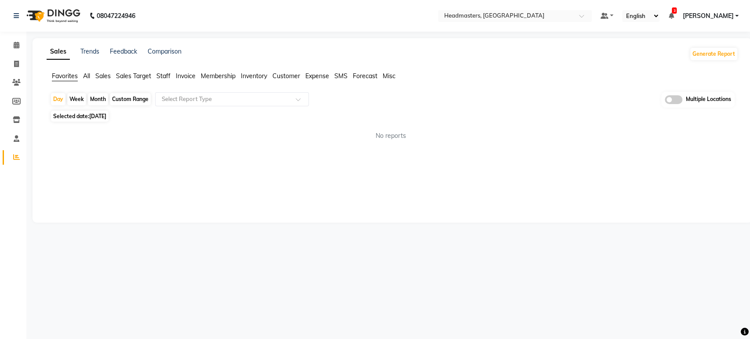
click at [253, 90] on app-reports "Favorites All Sales Sales Target Staff Invoice Membership Inventory Customer Ex…" at bounding box center [392, 110] width 702 height 76
click at [248, 100] on input "text" at bounding box center [223, 99] width 127 height 9
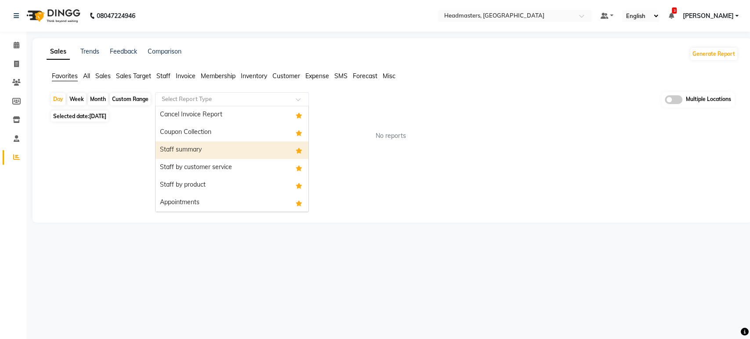
click at [235, 156] on div "Staff summary" at bounding box center [232, 151] width 153 height 18
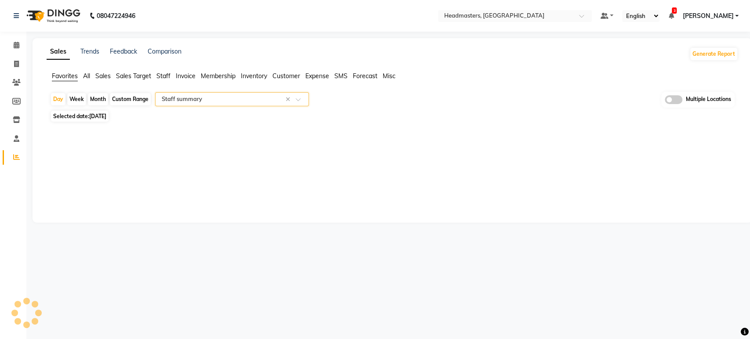
select select "full_report"
select select "csv"
click at [106, 117] on span "[DATE]" at bounding box center [97, 116] width 17 height 7
select select "9"
select select "2025"
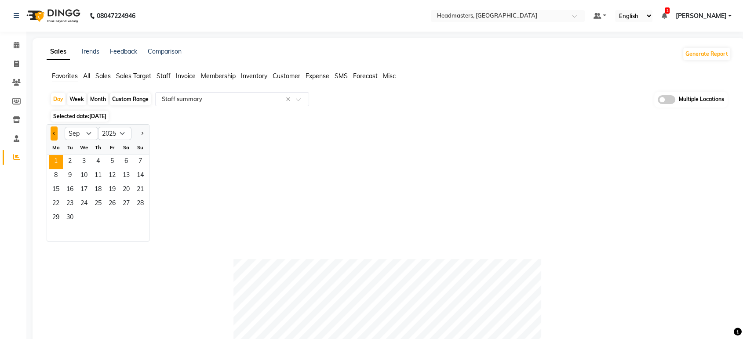
click at [56, 133] on button "Previous month" at bounding box center [54, 134] width 7 height 14
select select "8"
click at [125, 221] on span "30" at bounding box center [126, 218] width 14 height 14
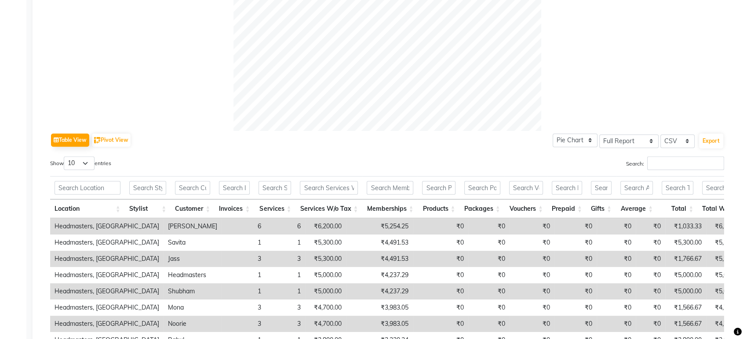
scroll to position [440, 0]
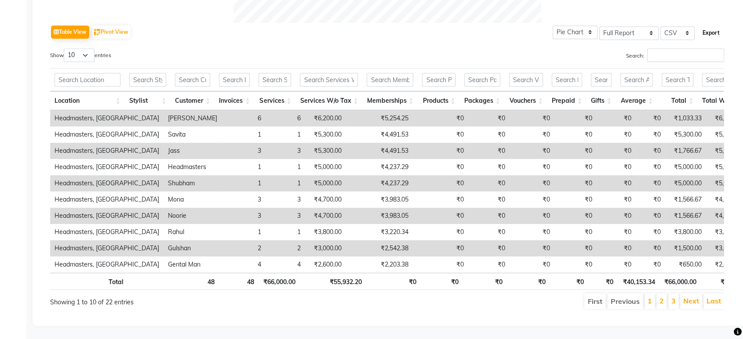
click at [706, 25] on button "Export" at bounding box center [711, 32] width 24 height 15
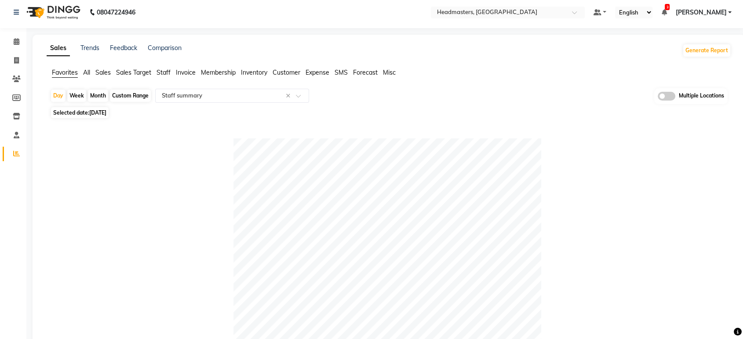
scroll to position [0, 0]
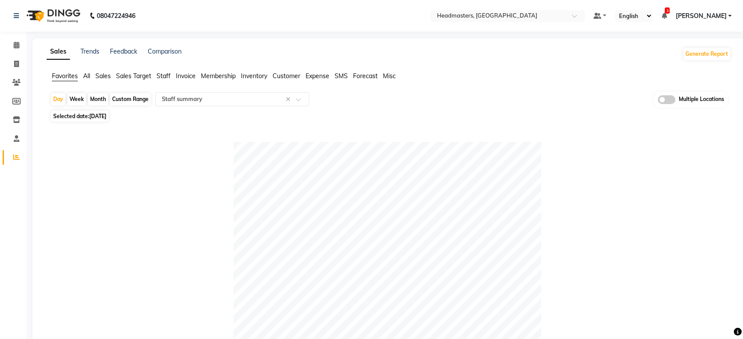
click at [106, 114] on span "[DATE]" at bounding box center [97, 116] width 17 height 7
select select "8"
select select "2025"
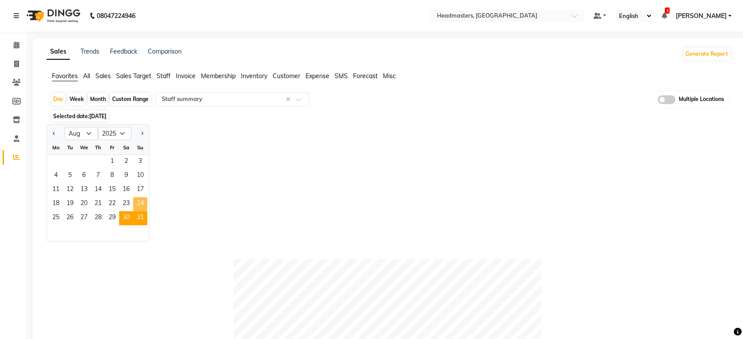
click at [142, 211] on span "31" at bounding box center [140, 218] width 14 height 14
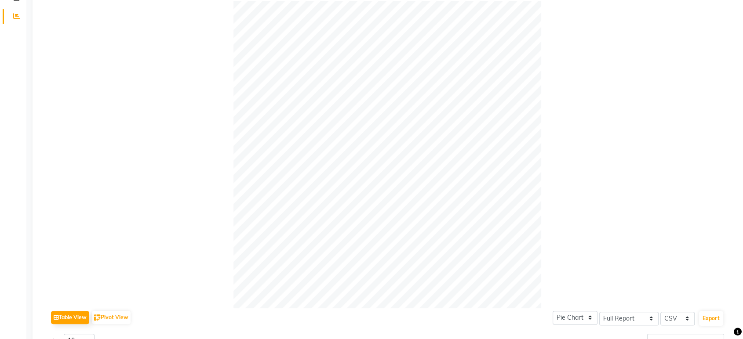
scroll to position [390, 0]
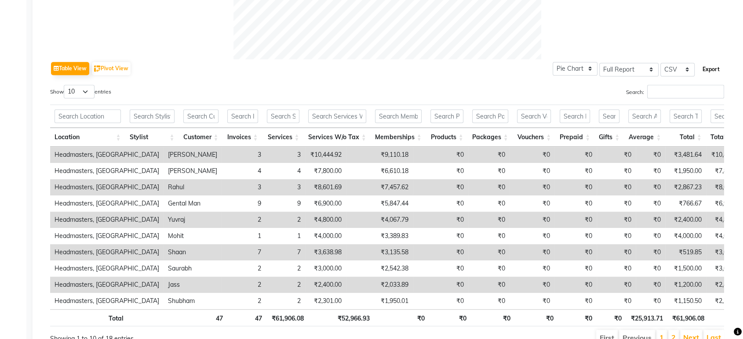
click at [706, 73] on button "Export" at bounding box center [711, 69] width 24 height 15
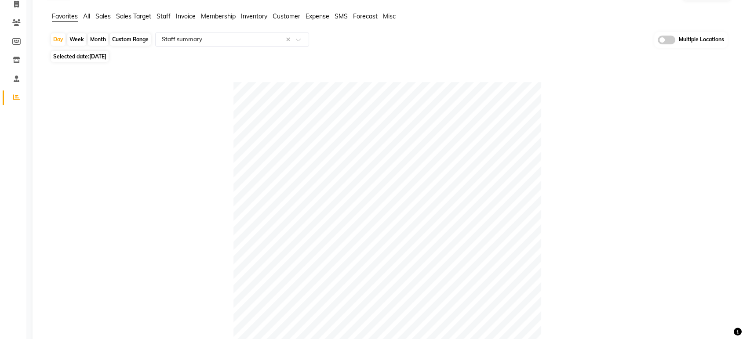
scroll to position [0, 0]
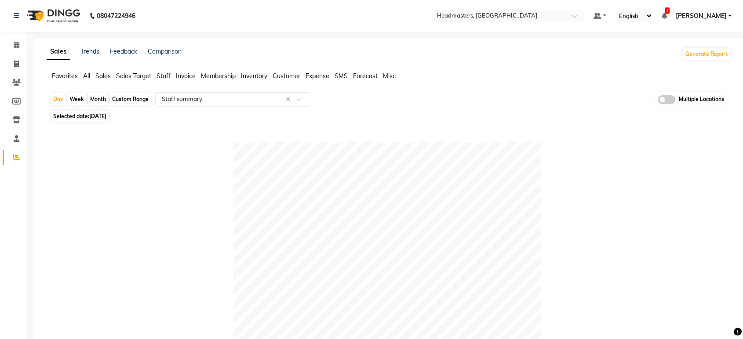
click at [210, 94] on div "Select Report Type × Staff summary ×" at bounding box center [232, 99] width 154 height 14
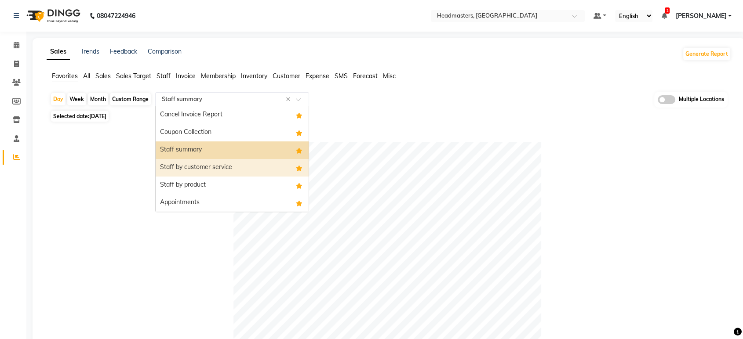
click at [218, 166] on div "Staff by customer service" at bounding box center [232, 168] width 153 height 18
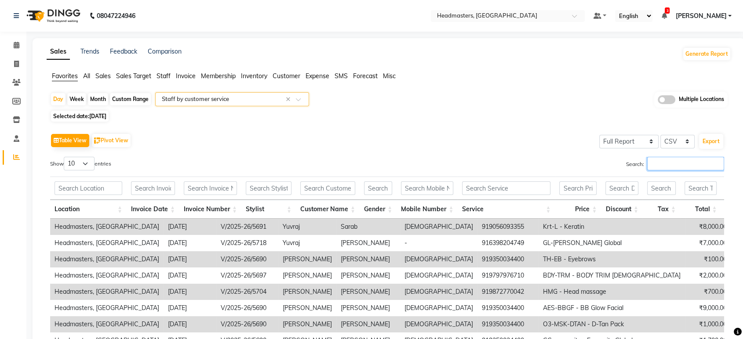
click at [675, 164] on input "Search:" at bounding box center [685, 164] width 77 height 14
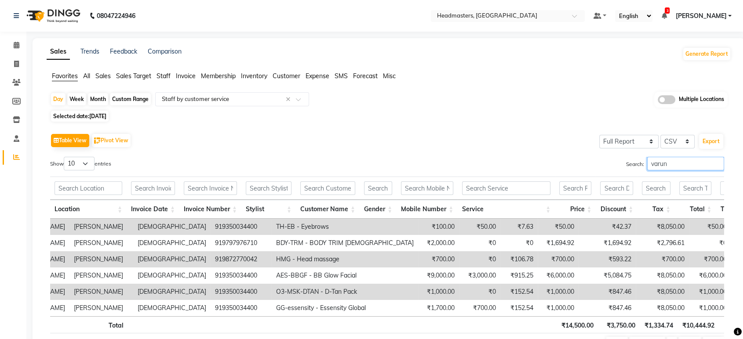
scroll to position [0, 267]
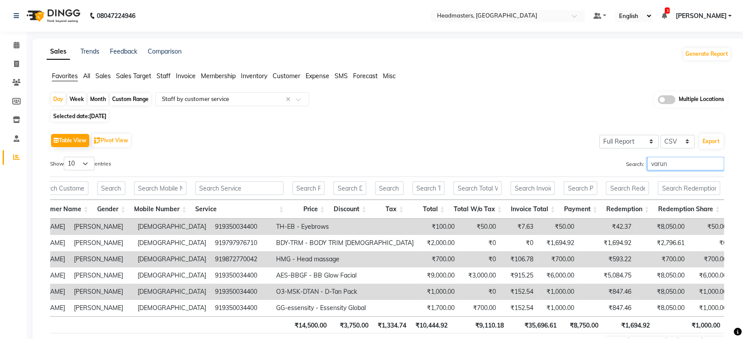
click at [678, 168] on input "varun" at bounding box center [685, 164] width 77 height 14
drag, startPoint x: 678, startPoint y: 168, endPoint x: 464, endPoint y: 167, distance: 214.5
click at [464, 167] on div "Search: varun" at bounding box center [559, 165] width 331 height 17
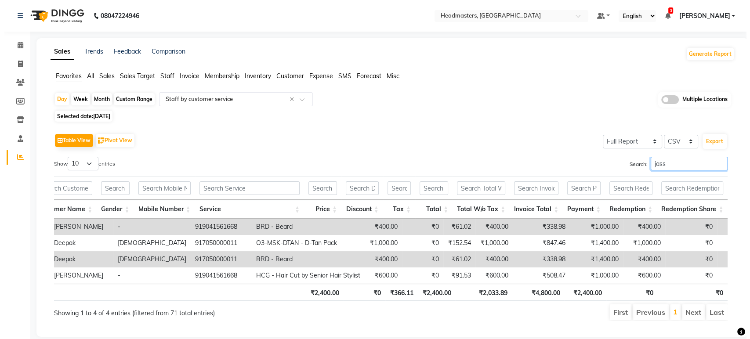
scroll to position [0, 246]
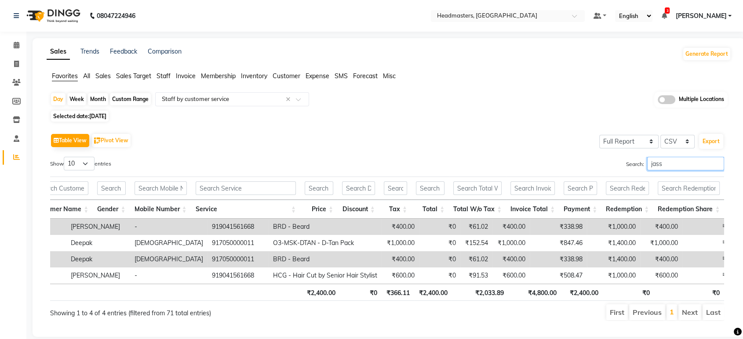
drag, startPoint x: 688, startPoint y: 160, endPoint x: 434, endPoint y: 168, distance: 254.2
click at [434, 168] on div "Search: jass" at bounding box center [559, 165] width 331 height 17
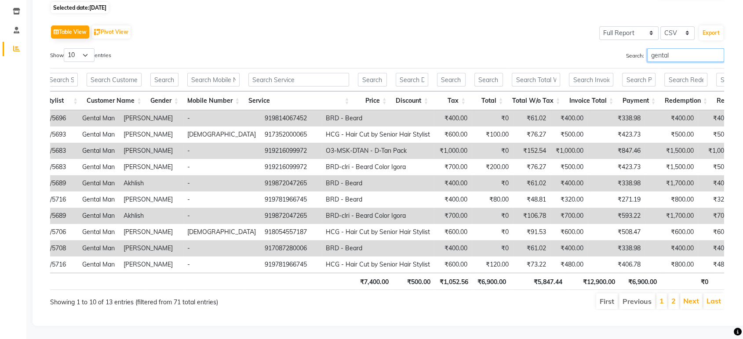
scroll to position [0, 213]
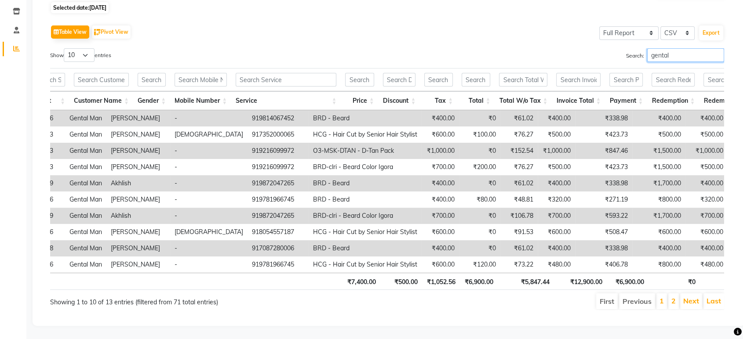
type input "gental"
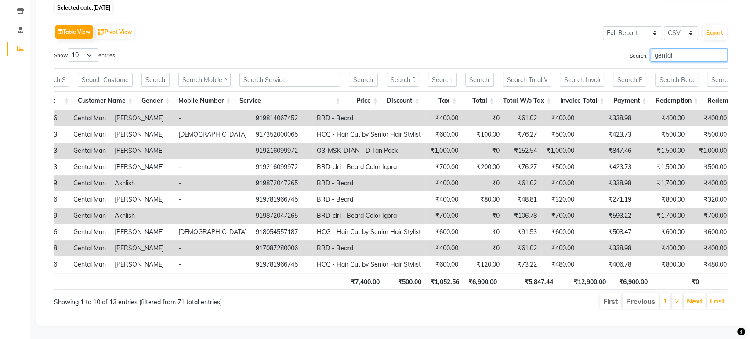
scroll to position [0, 0]
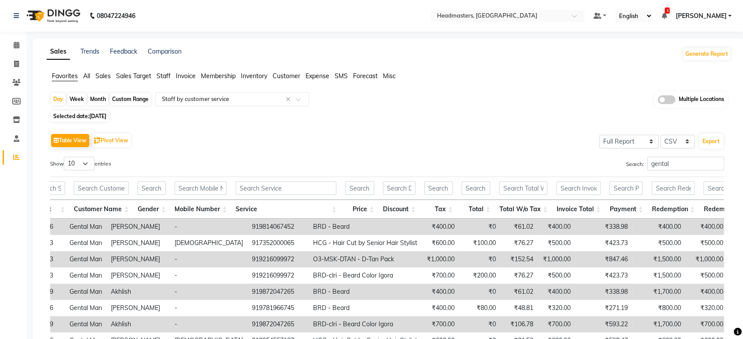
click at [98, 116] on span "[DATE]" at bounding box center [97, 116] width 17 height 7
select select "8"
select select "2025"
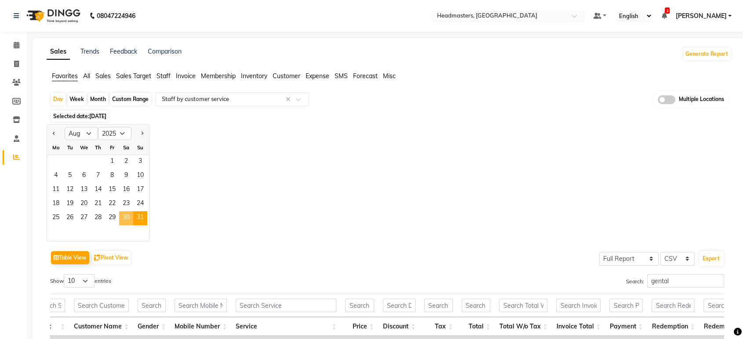
click at [128, 215] on span "30" at bounding box center [126, 218] width 14 height 14
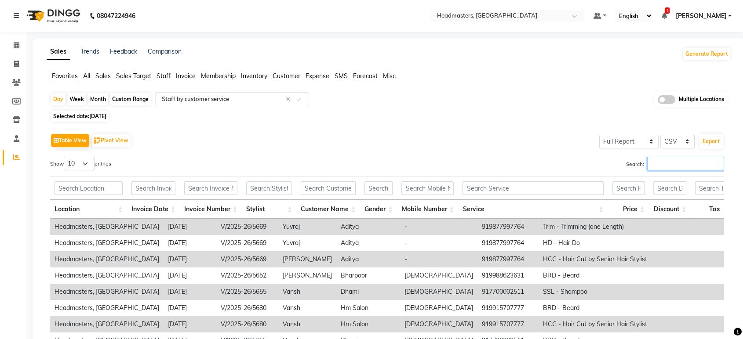
click at [667, 160] on input "Search:" at bounding box center [685, 164] width 77 height 14
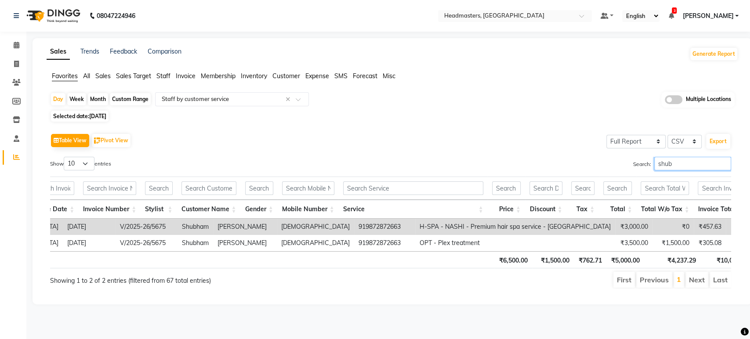
scroll to position [0, 101]
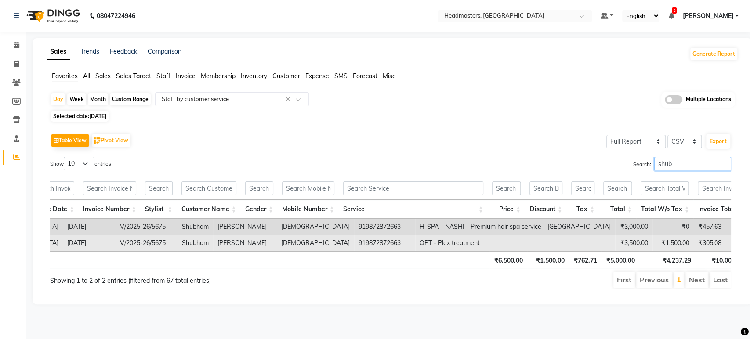
type input "shub"
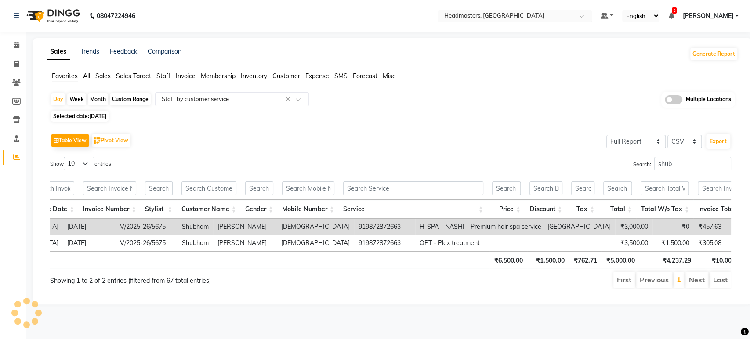
click at [566, 11] on div "Select Location × Headmasters, Jalandhar" at bounding box center [515, 16] width 154 height 12
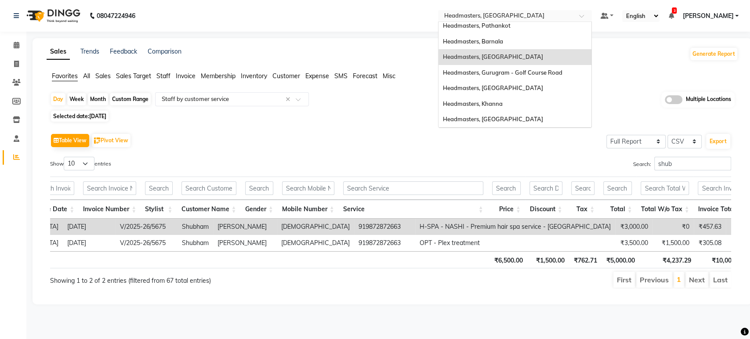
scroll to position [144, 0]
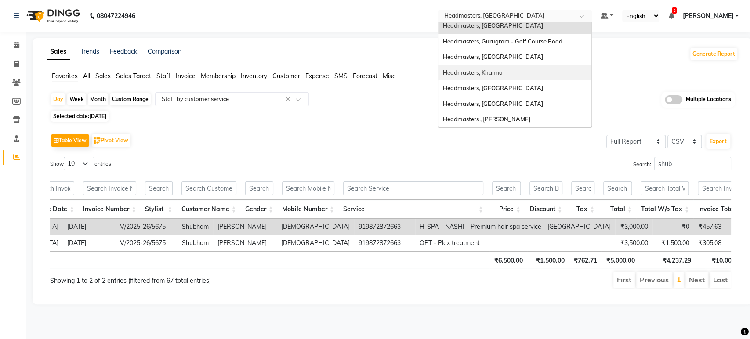
click at [557, 75] on div "Headmasters, Khanna" at bounding box center [515, 73] width 153 height 16
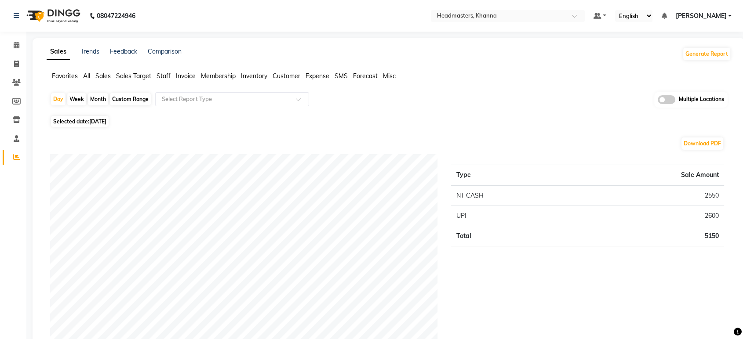
click at [58, 78] on span "Favorites" at bounding box center [65, 76] width 26 height 8
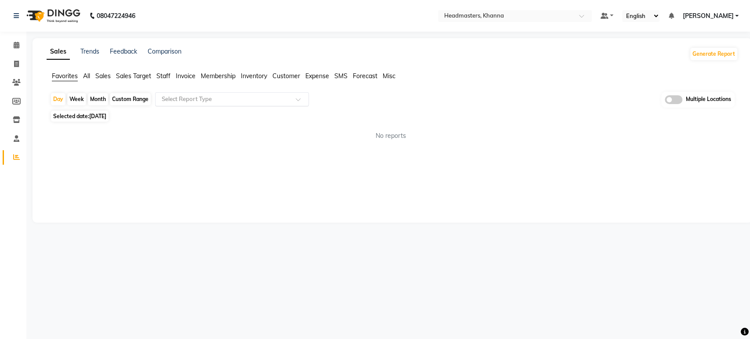
drag, startPoint x: 206, startPoint y: 98, endPoint x: 203, endPoint y: 103, distance: 6.7
click at [207, 98] on input "text" at bounding box center [223, 99] width 127 height 9
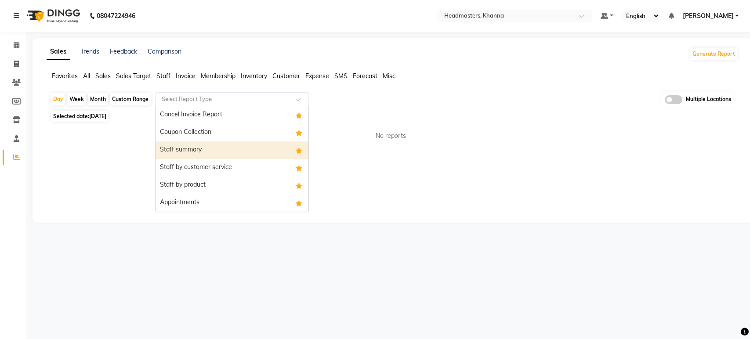
click at [216, 145] on div "Staff summary" at bounding box center [232, 151] width 153 height 18
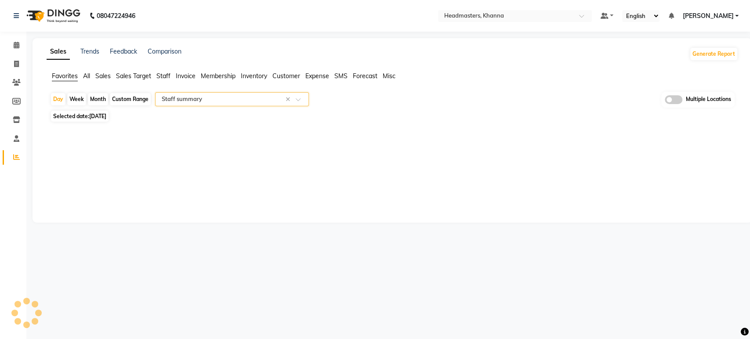
select select "full_report"
select select "csv"
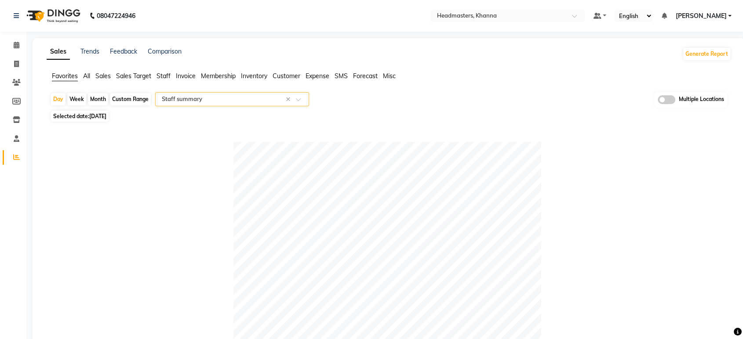
click at [105, 112] on span "Selected date: [DATE]" at bounding box center [80, 116] width 58 height 11
select select "9"
select select "2025"
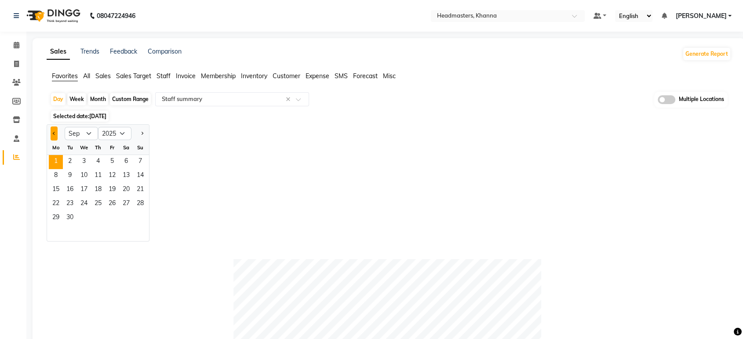
click at [53, 131] on button "Previous month" at bounding box center [54, 134] width 7 height 14
select select "8"
click at [131, 219] on span "30" at bounding box center [126, 218] width 14 height 14
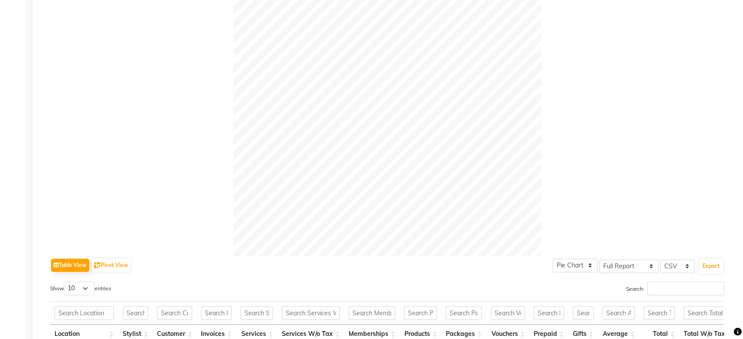
scroll to position [195, 0]
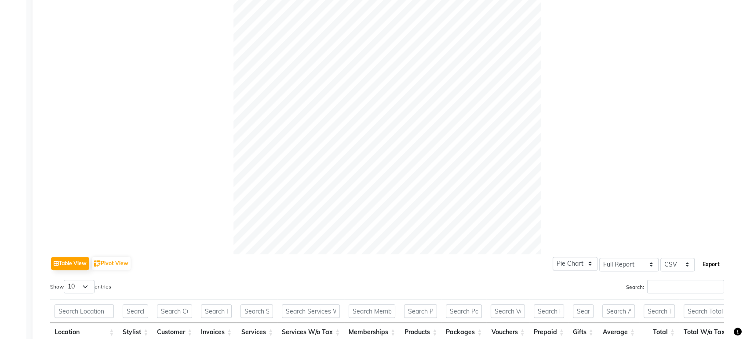
click at [714, 259] on button "Export" at bounding box center [711, 264] width 24 height 15
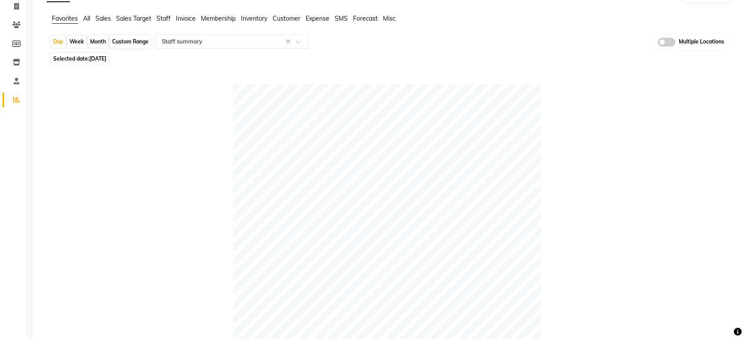
scroll to position [0, 0]
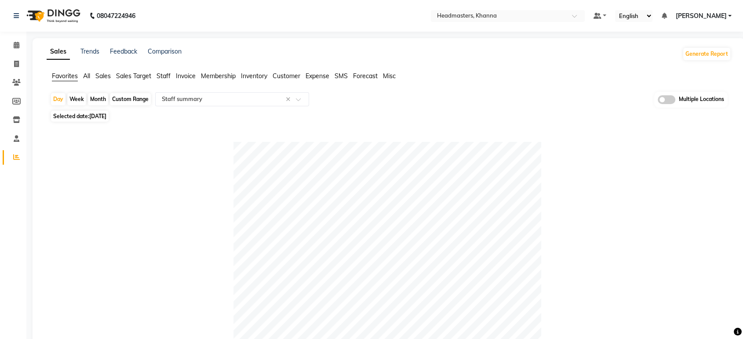
drag, startPoint x: 108, startPoint y: 114, endPoint x: 110, endPoint y: 119, distance: 5.3
click at [106, 114] on span "[DATE]" at bounding box center [97, 116] width 17 height 7
select select "8"
select select "2025"
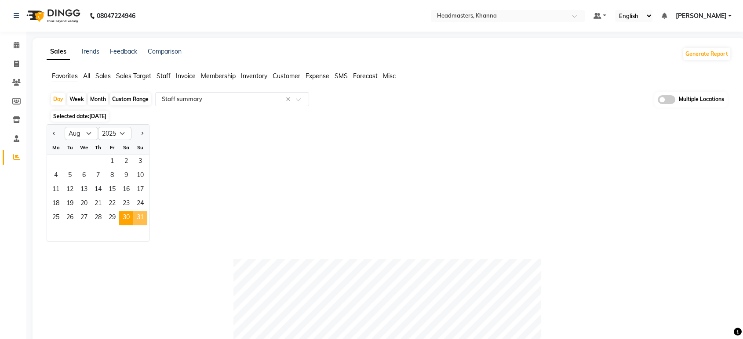
click at [141, 214] on span "31" at bounding box center [140, 218] width 14 height 14
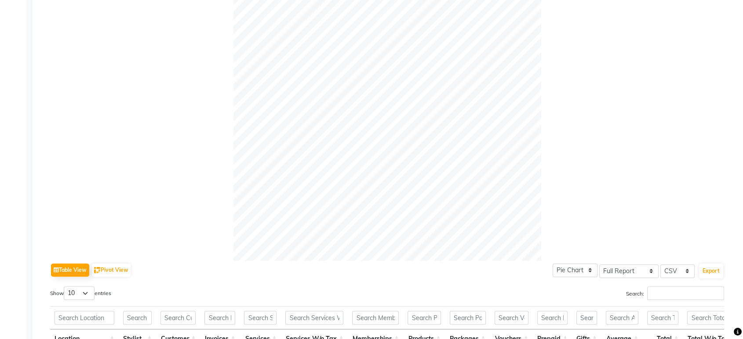
scroll to position [293, 0]
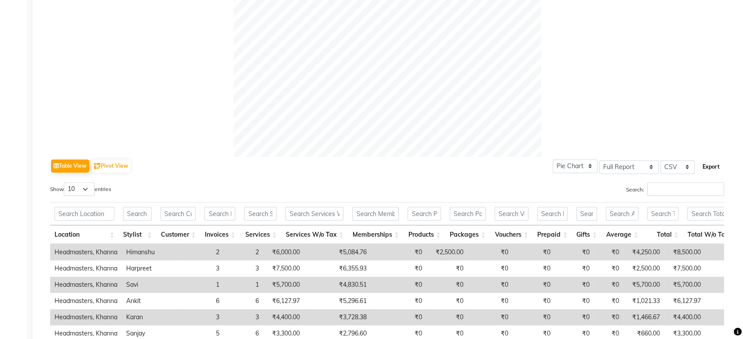
click at [708, 167] on button "Export" at bounding box center [711, 167] width 24 height 15
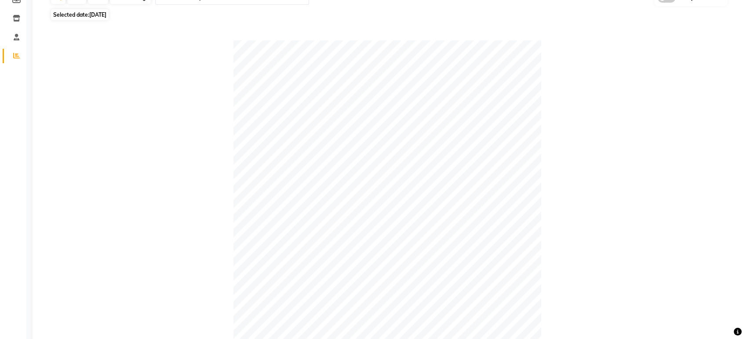
scroll to position [0, 0]
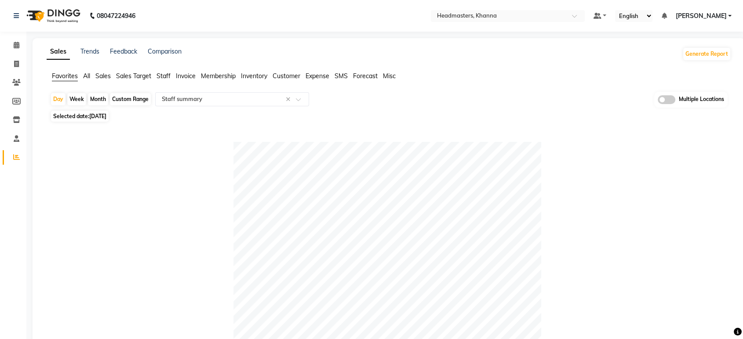
click at [102, 116] on span "[DATE]" at bounding box center [97, 116] width 17 height 7
select select "8"
select select "2025"
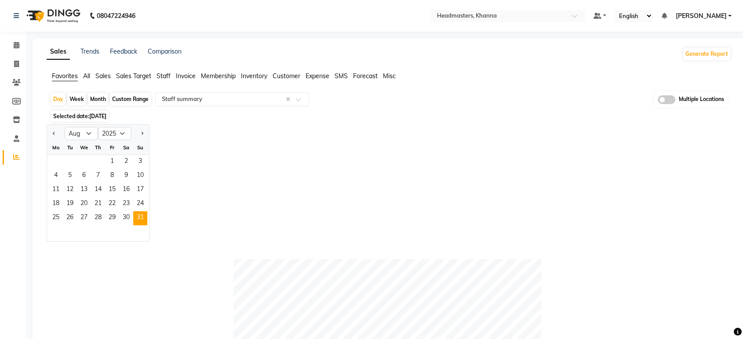
click at [122, 99] on div "Custom Range" at bounding box center [130, 99] width 41 height 12
select select "8"
select select "2025"
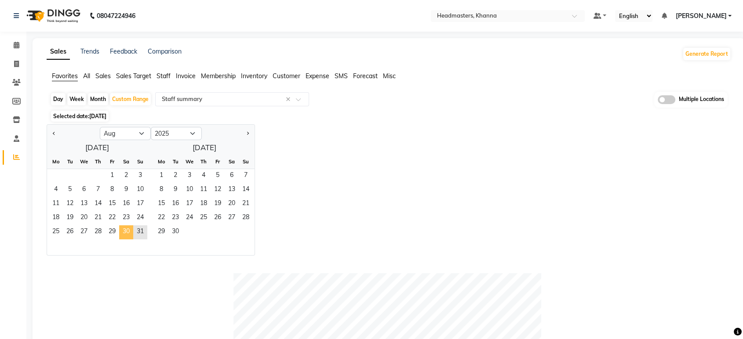
drag, startPoint x: 124, startPoint y: 229, endPoint x: 131, endPoint y: 229, distance: 7.5
click at [124, 230] on span "30" at bounding box center [126, 232] width 14 height 14
click at [143, 233] on span "31" at bounding box center [140, 232] width 14 height 14
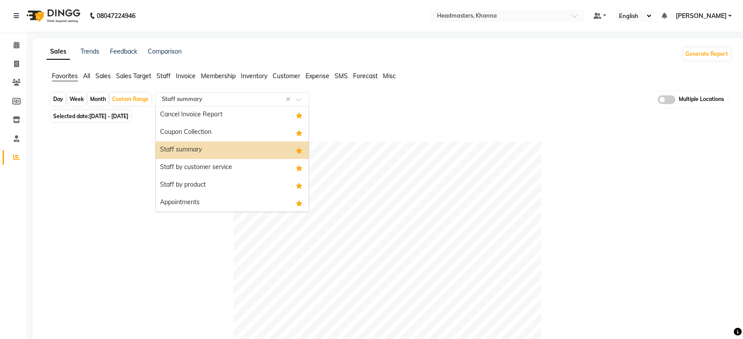
click at [214, 97] on input "text" at bounding box center [223, 99] width 127 height 9
click at [223, 171] on div "Staff by customer service" at bounding box center [232, 168] width 153 height 18
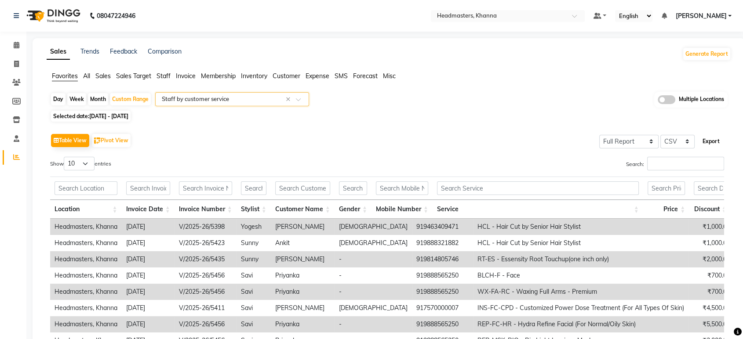
click at [721, 139] on button "Export" at bounding box center [711, 141] width 24 height 15
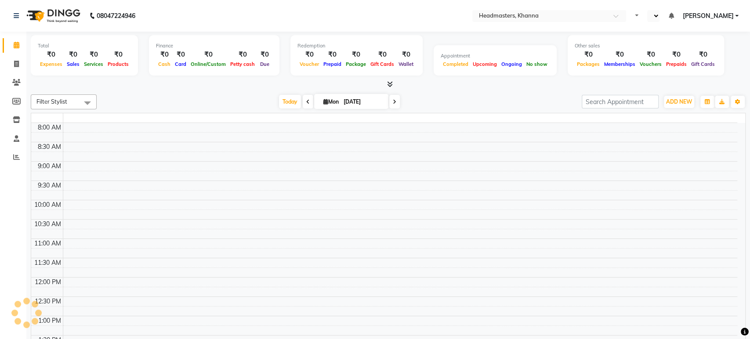
select select "en"
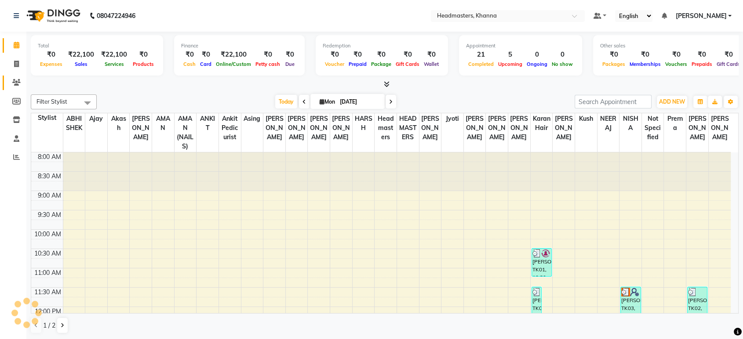
click at [13, 82] on icon at bounding box center [16, 82] width 8 height 7
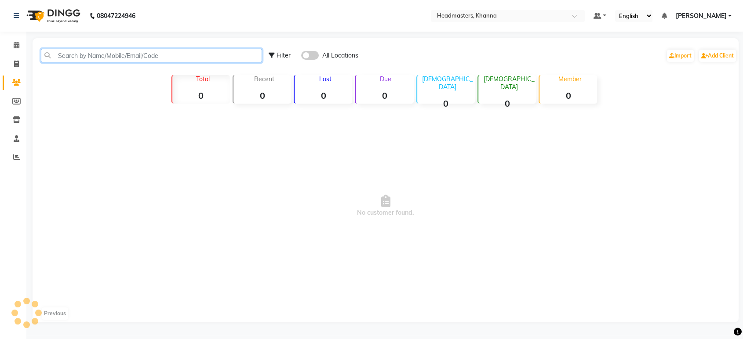
click at [119, 53] on input "text" at bounding box center [151, 56] width 221 height 14
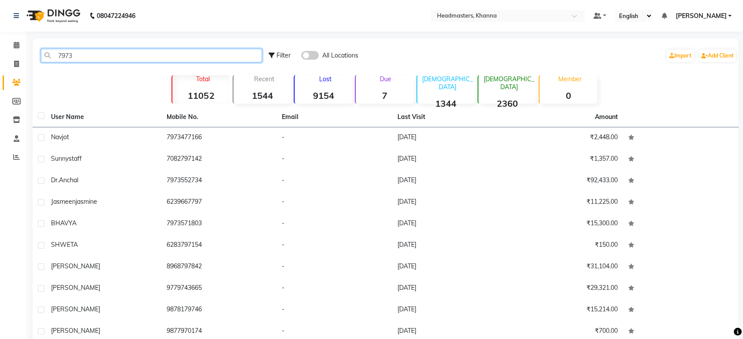
type input "7973"
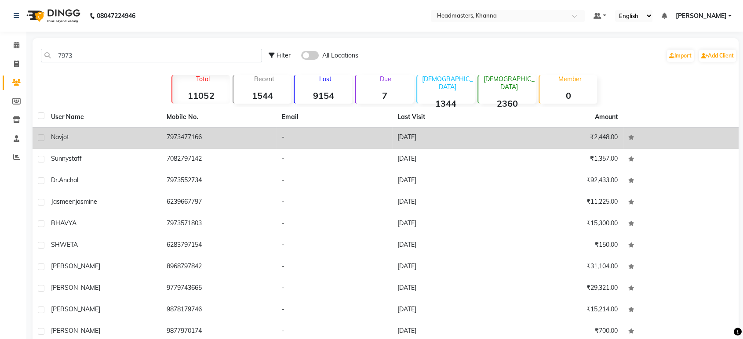
click at [137, 135] on div "navjot" at bounding box center [103, 137] width 105 height 9
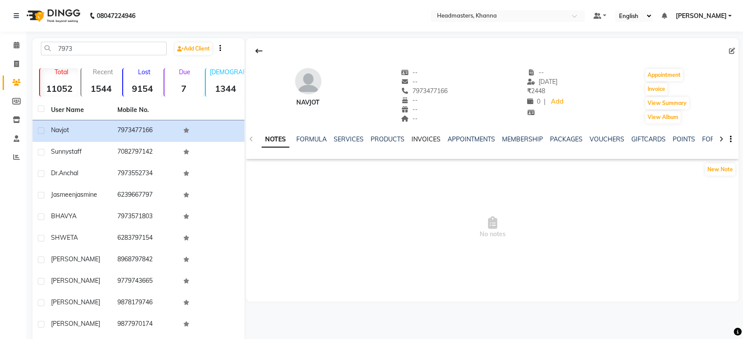
click at [429, 137] on link "INVOICES" at bounding box center [425, 139] width 29 height 8
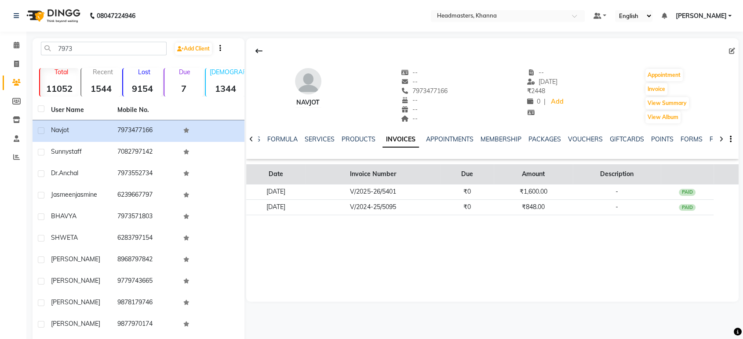
click at [471, 180] on th "Due" at bounding box center [466, 174] width 53 height 20
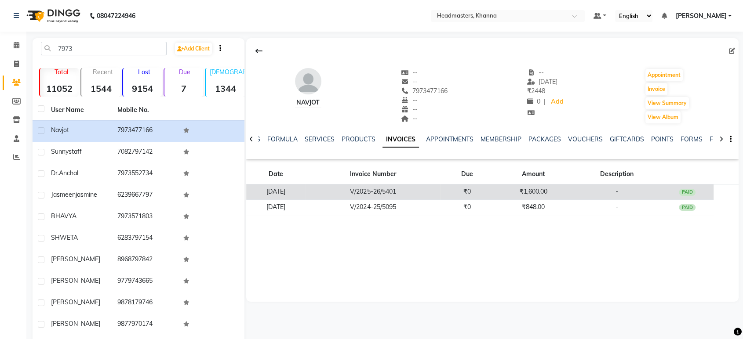
click at [465, 193] on td "₹0" at bounding box center [466, 192] width 53 height 15
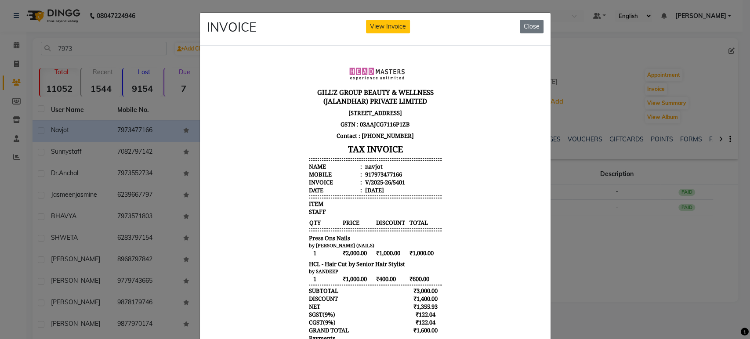
scroll to position [74, 0]
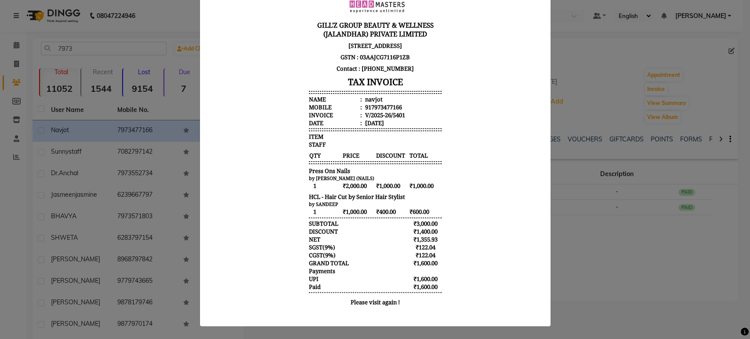
click at [73, 73] on ngb-modal-window "INVOICE View Invoice Close" at bounding box center [375, 169] width 750 height 339
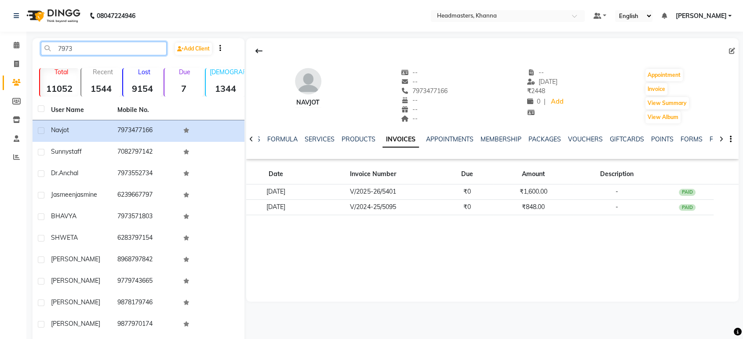
drag, startPoint x: 87, startPoint y: 52, endPoint x: 0, endPoint y: 53, distance: 87.0
click at [0, 53] on app-home "08047224946 Select Location × Headmasters, Khanna Default Panel My Panel Englis…" at bounding box center [371, 187] width 743 height 374
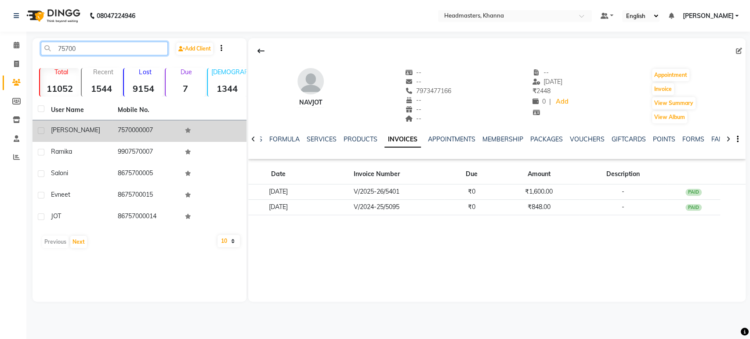
type input "75700"
click at [101, 138] on td "[PERSON_NAME]" at bounding box center [79, 131] width 67 height 22
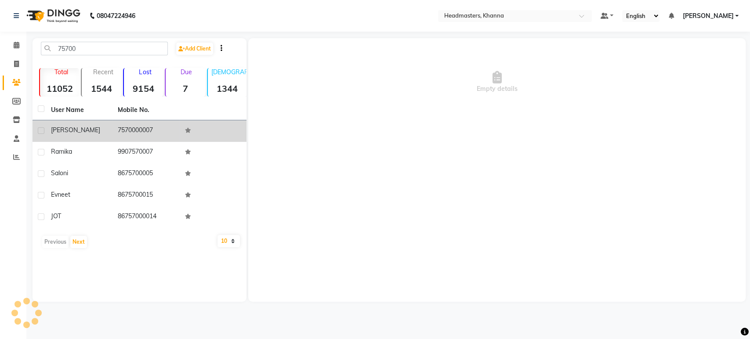
click at [82, 127] on div "[PERSON_NAME]" at bounding box center [79, 130] width 56 height 9
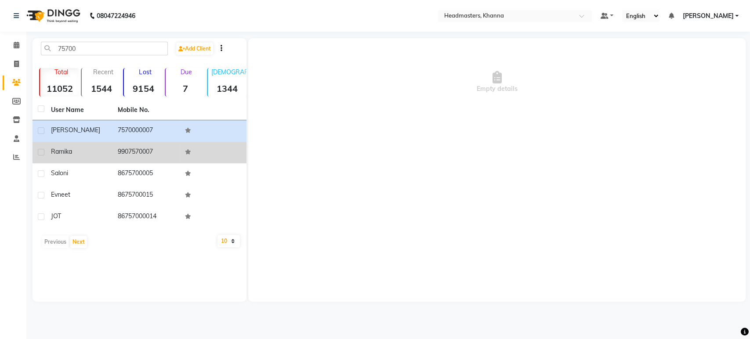
click at [58, 149] on span "ramika" at bounding box center [61, 152] width 21 height 8
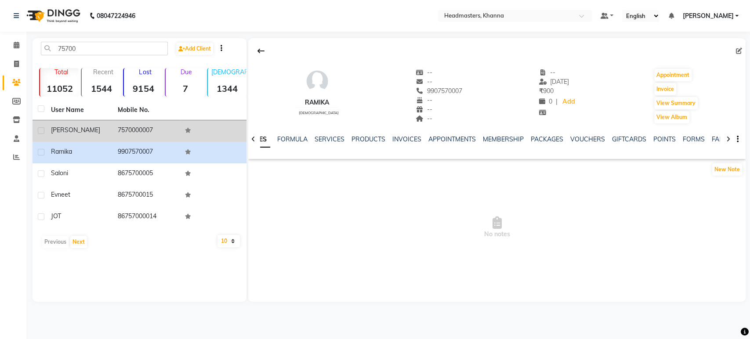
click at [123, 126] on td "7570000007" at bounding box center [146, 131] width 67 height 22
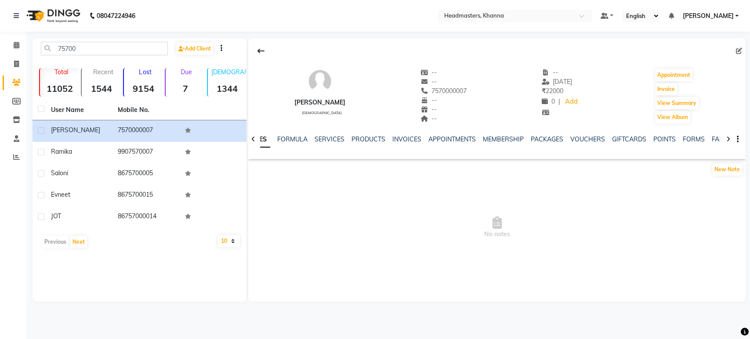
click at [410, 135] on div "INVOICES" at bounding box center [406, 139] width 29 height 9
click at [408, 138] on link "INVOICES" at bounding box center [406, 139] width 29 height 8
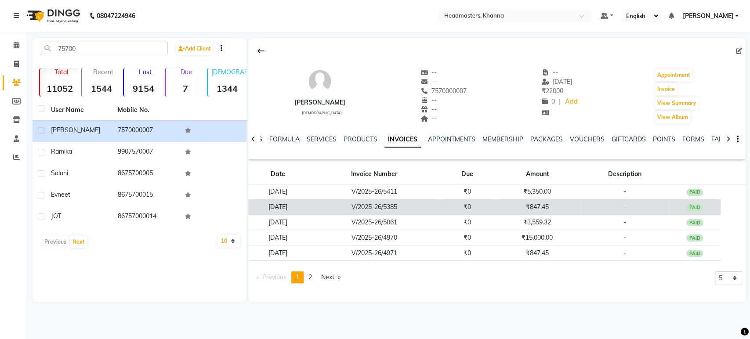
click at [511, 205] on td "₹847.45" at bounding box center [537, 207] width 87 height 15
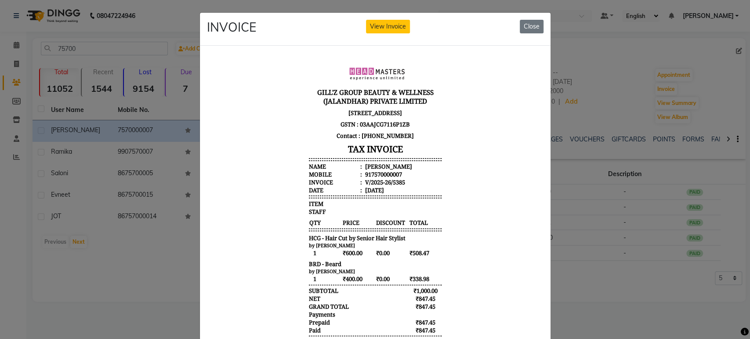
click at [592, 256] on ngb-modal-window "INVOICE View Invoice Close" at bounding box center [375, 169] width 750 height 339
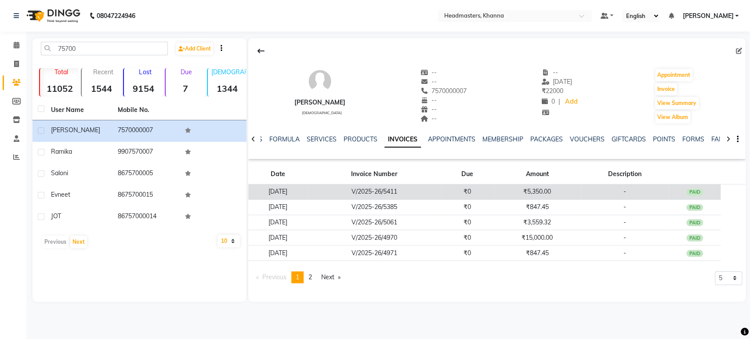
click at [548, 185] on td "₹5,350.00" at bounding box center [537, 192] width 87 height 15
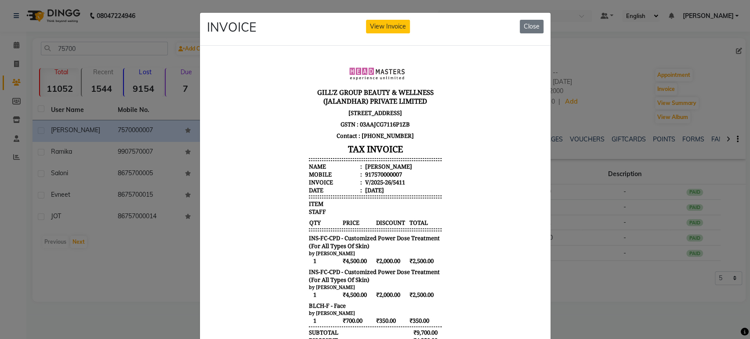
scroll to position [142, 0]
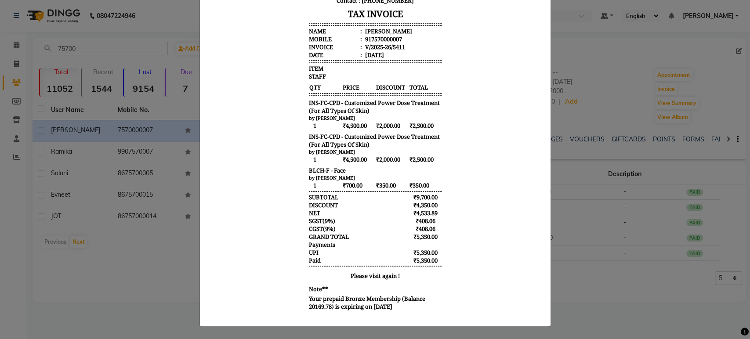
click at [595, 218] on ngb-modal-window "INVOICE View Invoice Close" at bounding box center [375, 169] width 750 height 339
